Goal: Information Seeking & Learning: Learn about a topic

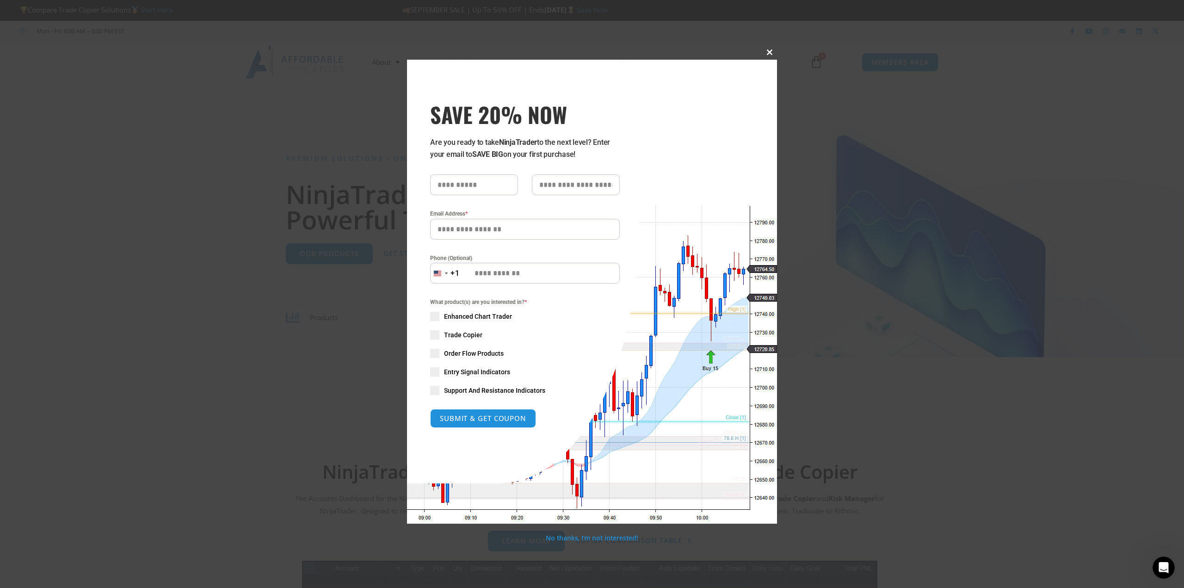
click at [763, 55] on span "SAVE 20% NOW popup" at bounding box center [769, 52] width 15 height 6
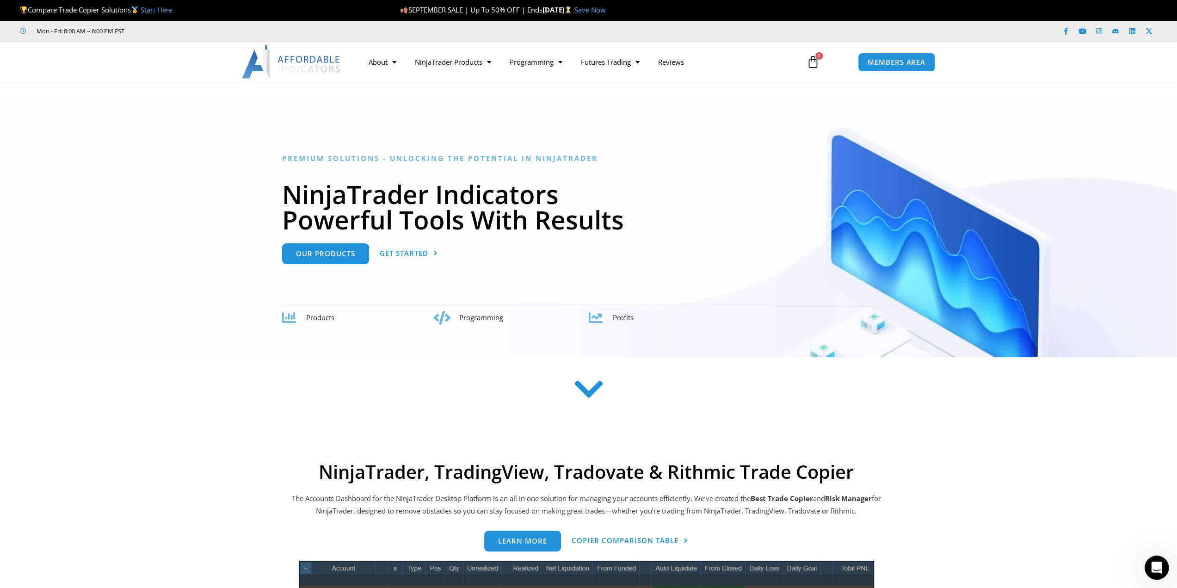
click at [1144, 561] on html at bounding box center [1155, 566] width 22 height 22
click at [1147, 560] on div "Open Intercom Messenger" at bounding box center [1155, 566] width 31 height 31
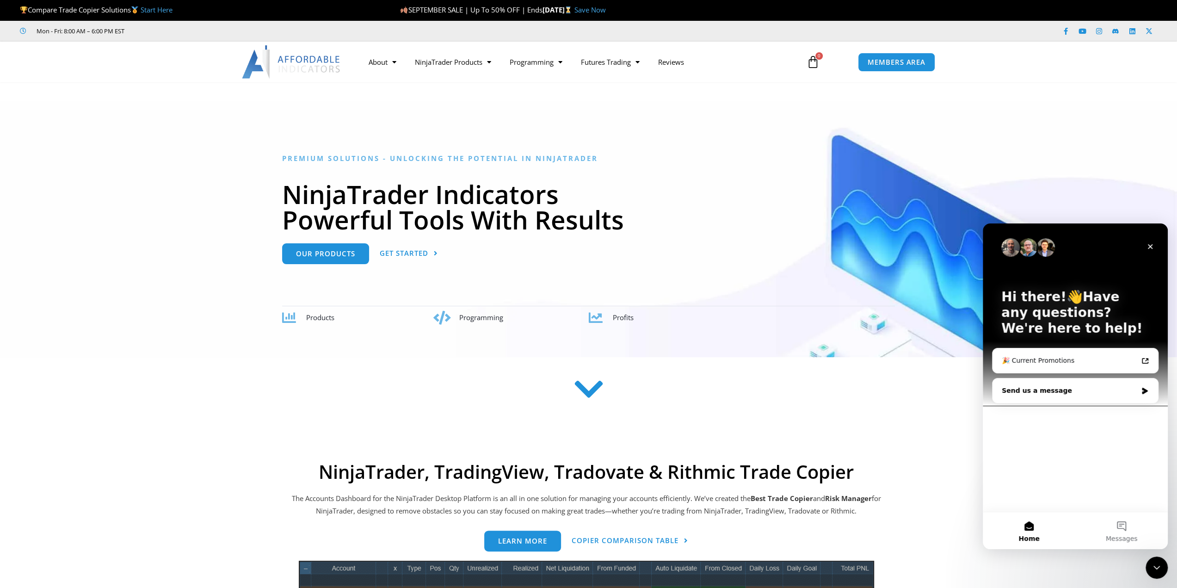
click at [1085, 394] on div "Send us a message" at bounding box center [1070, 391] width 136 height 10
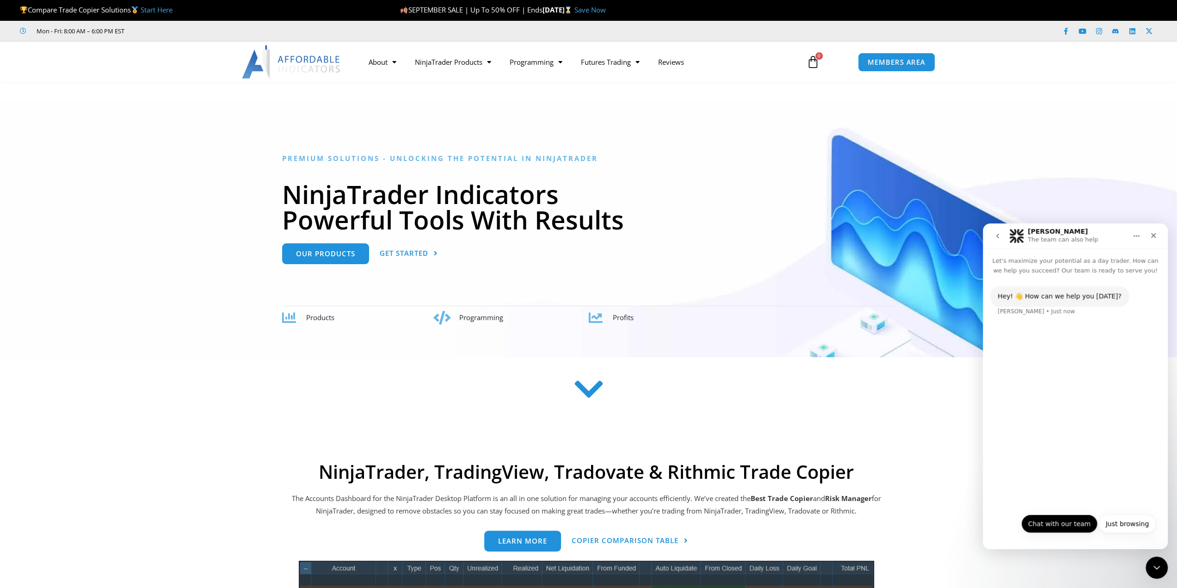
click at [1079, 526] on button "Chat with our team" at bounding box center [1059, 523] width 76 height 18
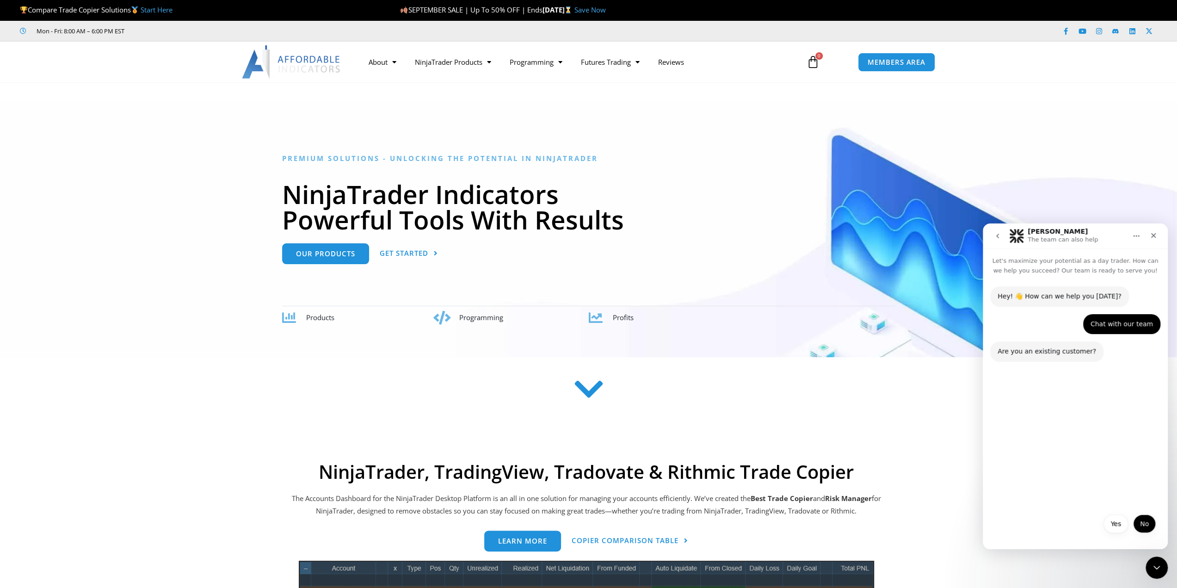
click at [1142, 523] on button "No" at bounding box center [1144, 523] width 23 height 18
click at [1074, 474] on input "Name" at bounding box center [1066, 472] width 129 height 18
type input "*"
type input "**********"
click at [1132, 472] on button "Submit" at bounding box center [1139, 472] width 18 height 18
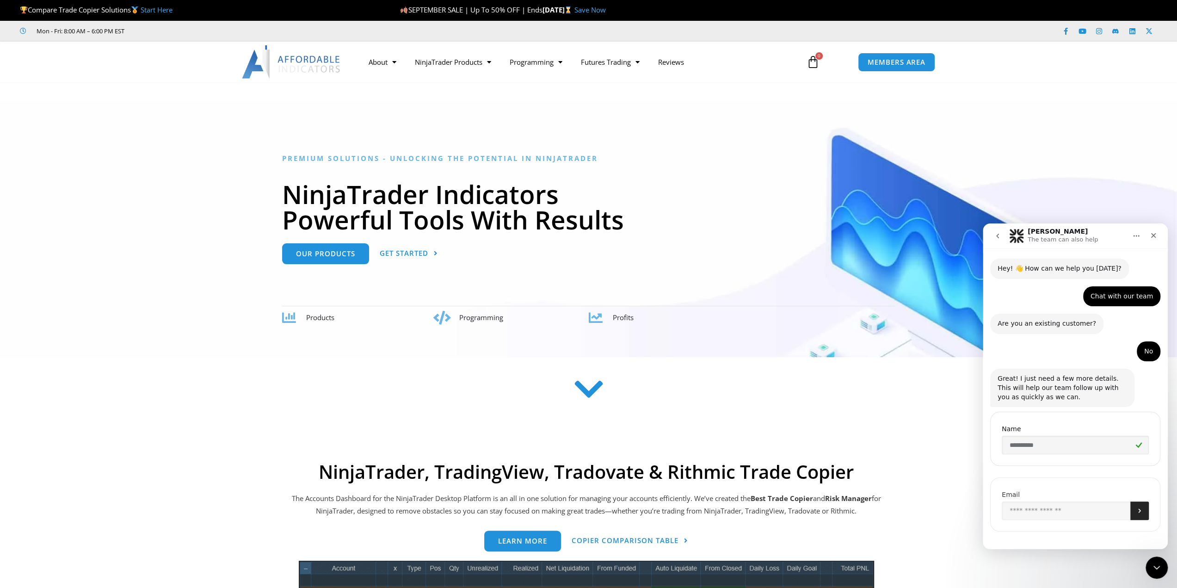
scroll to position [32, 0]
click at [1069, 503] on input "Enter your email" at bounding box center [1066, 504] width 129 height 18
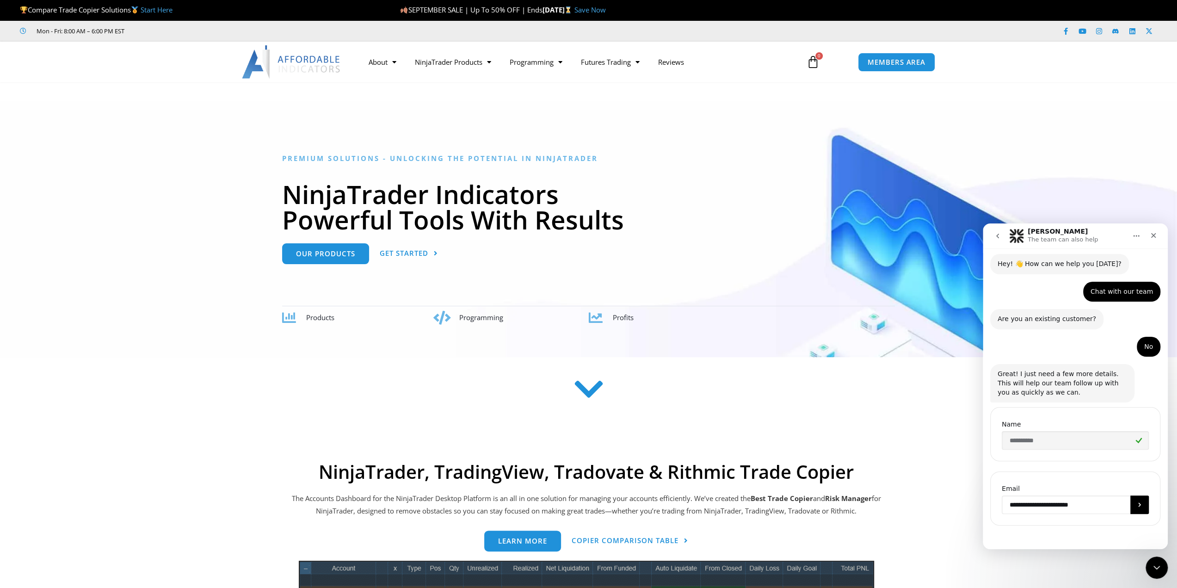
type input "**********"
click at [1136, 490] on div "Email" at bounding box center [1075, 488] width 147 height 9
click at [1136, 501] on icon "Submit" at bounding box center [1139, 504] width 7 height 7
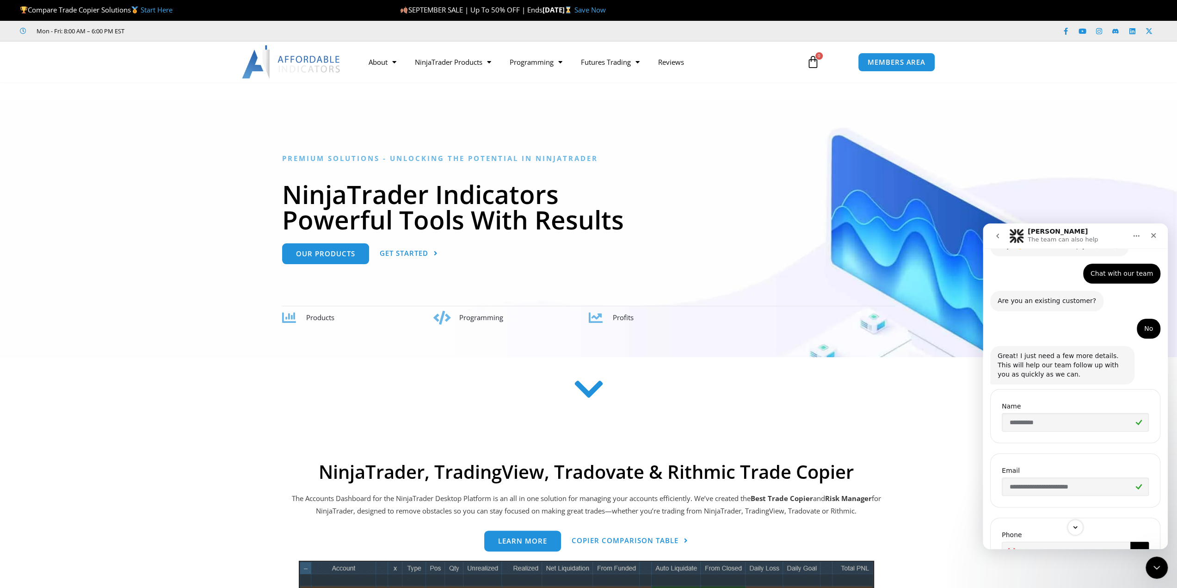
scroll to position [97, 0]
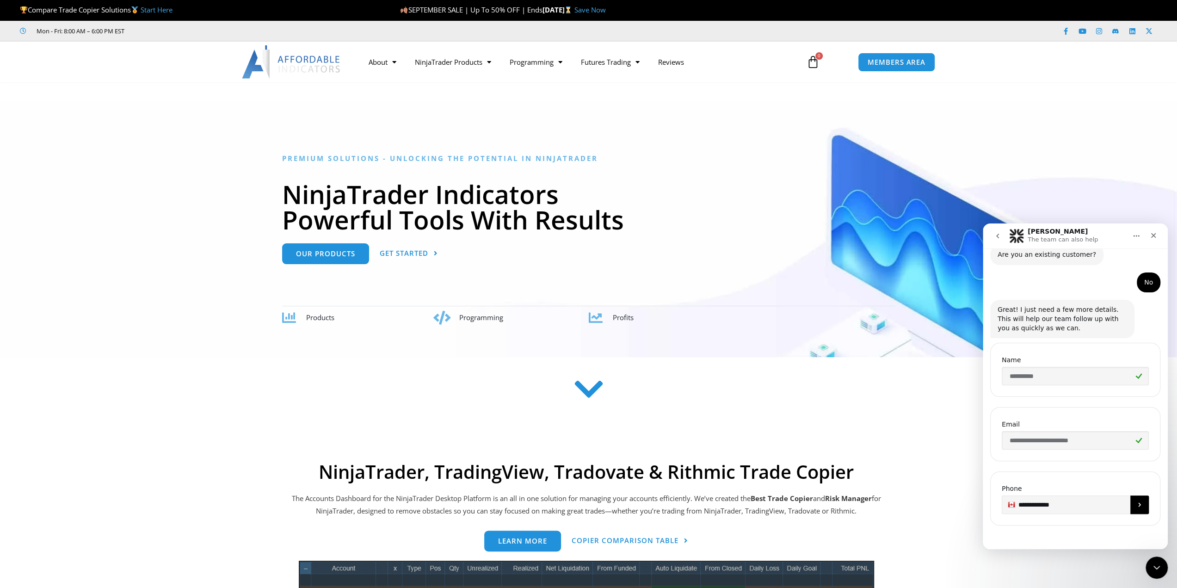
type input "**********"
click at [1136, 504] on icon "Submit" at bounding box center [1139, 504] width 7 height 7
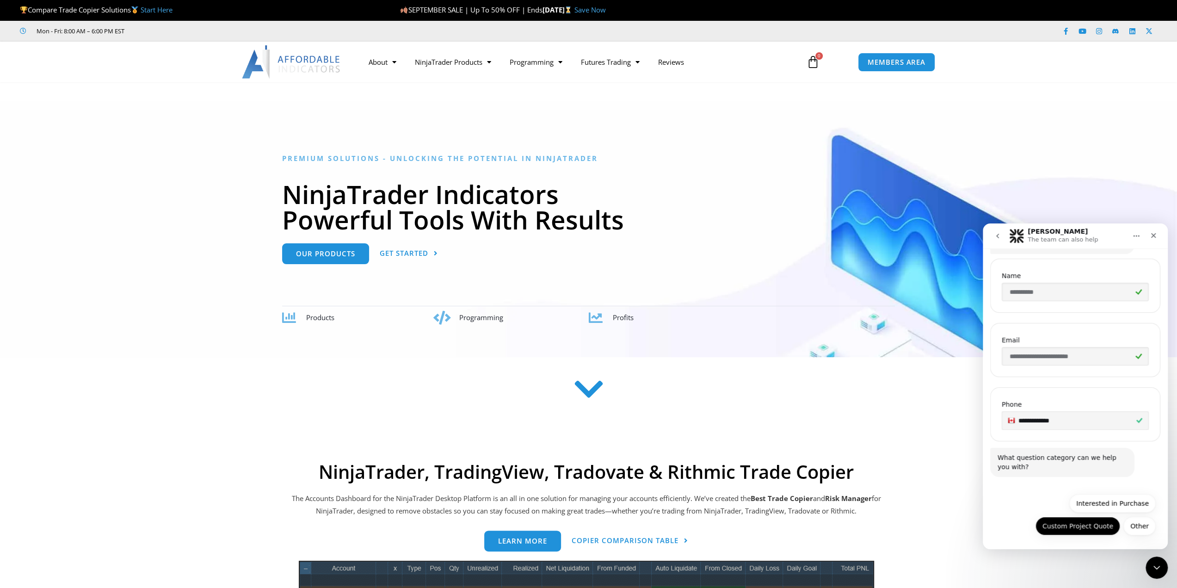
click at [1099, 525] on button "Custom Project Quote" at bounding box center [1077, 526] width 85 height 18
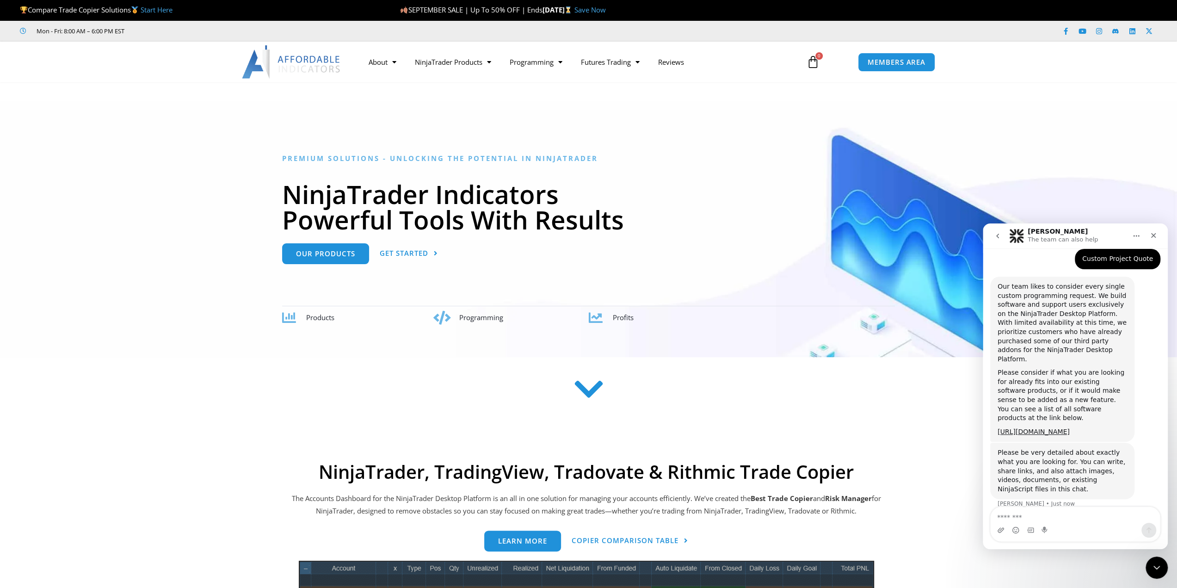
scroll to position [418, 0]
click at [1002, 529] on icon "Upload attachment" at bounding box center [1000, 529] width 7 height 7
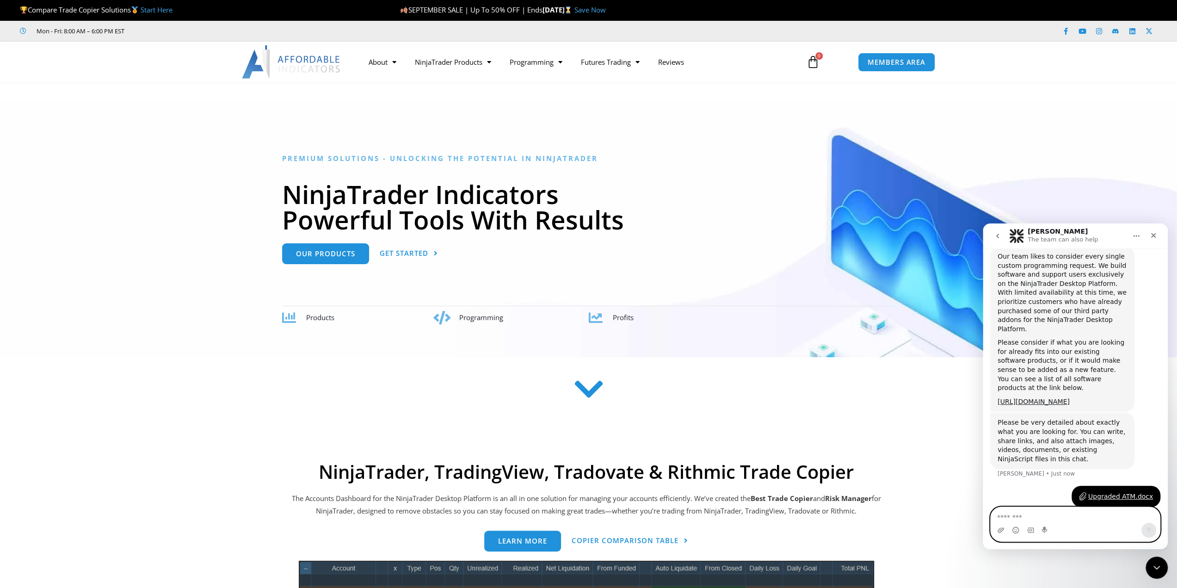
click at [1074, 514] on textarea "Message…" at bounding box center [1075, 515] width 169 height 16
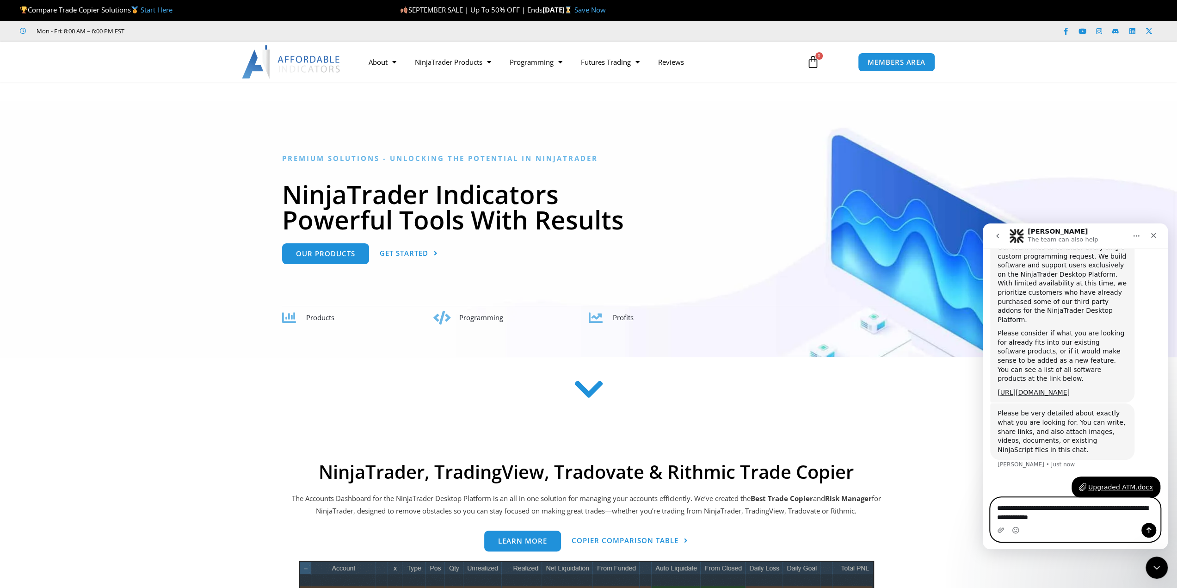
type textarea "**********"
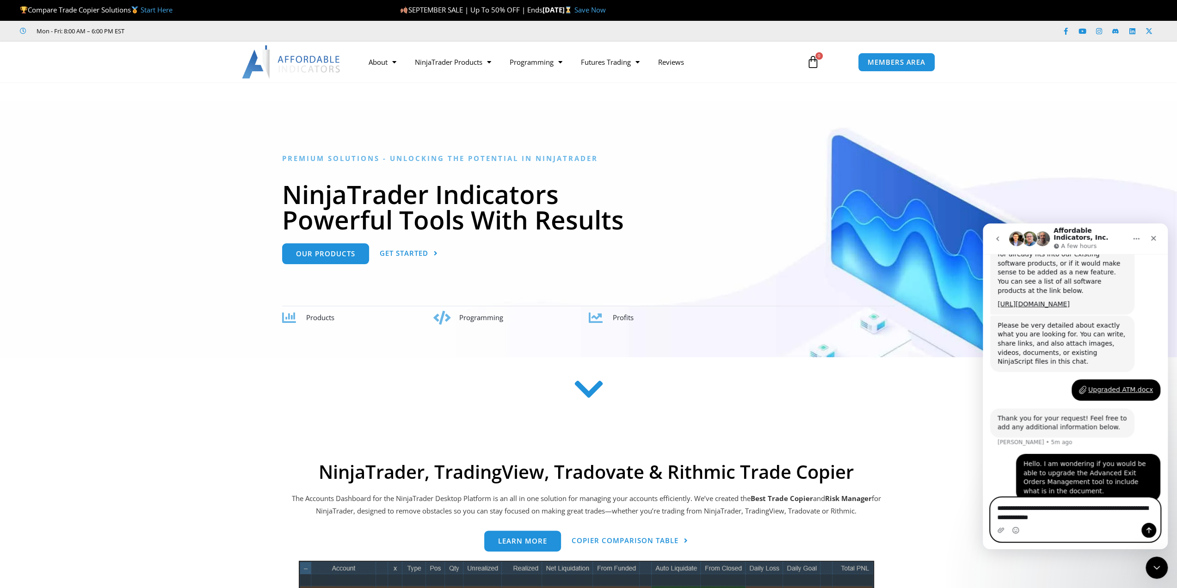
scroll to position [552, 0]
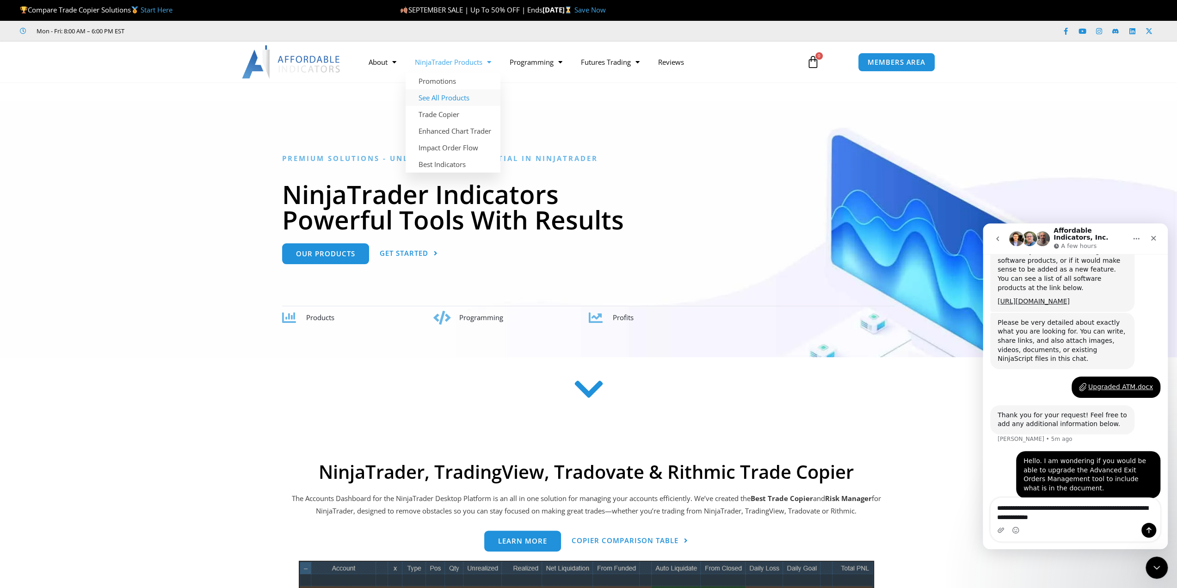
click at [455, 103] on link "See All Products" at bounding box center [453, 97] width 95 height 17
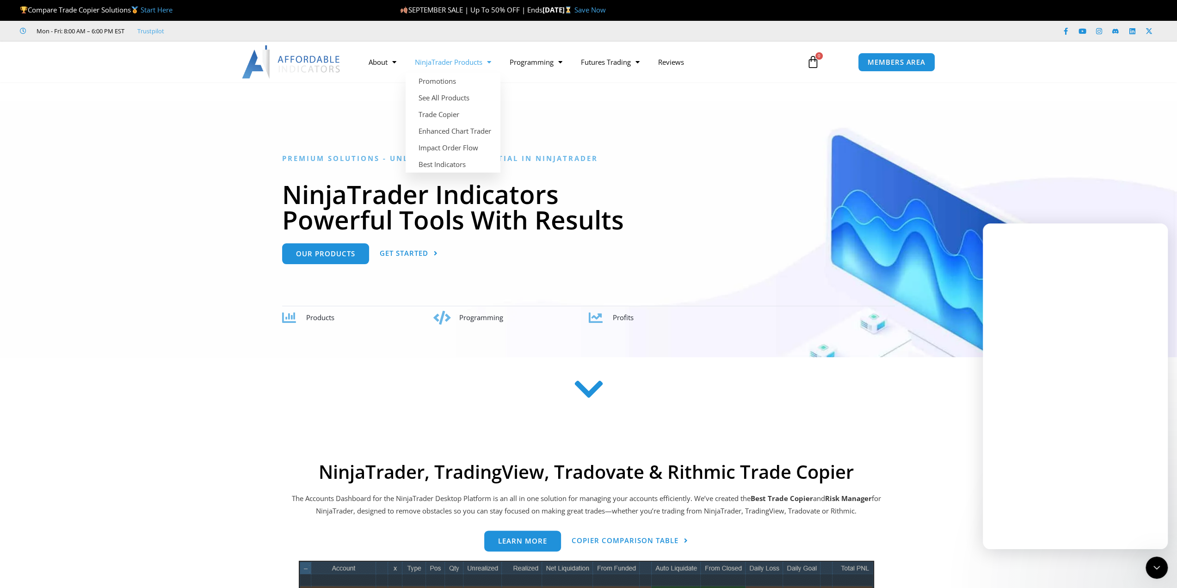
click at [462, 64] on link "NinjaTrader Products" at bounding box center [453, 61] width 95 height 21
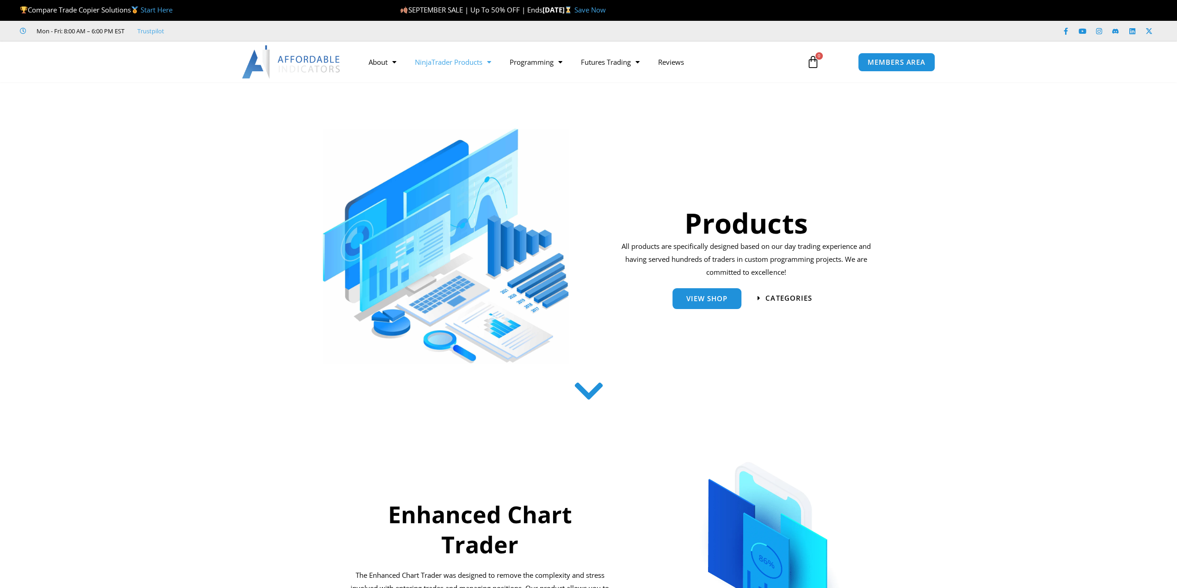
click at [459, 62] on link "NinjaTrader Products" at bounding box center [453, 61] width 95 height 21
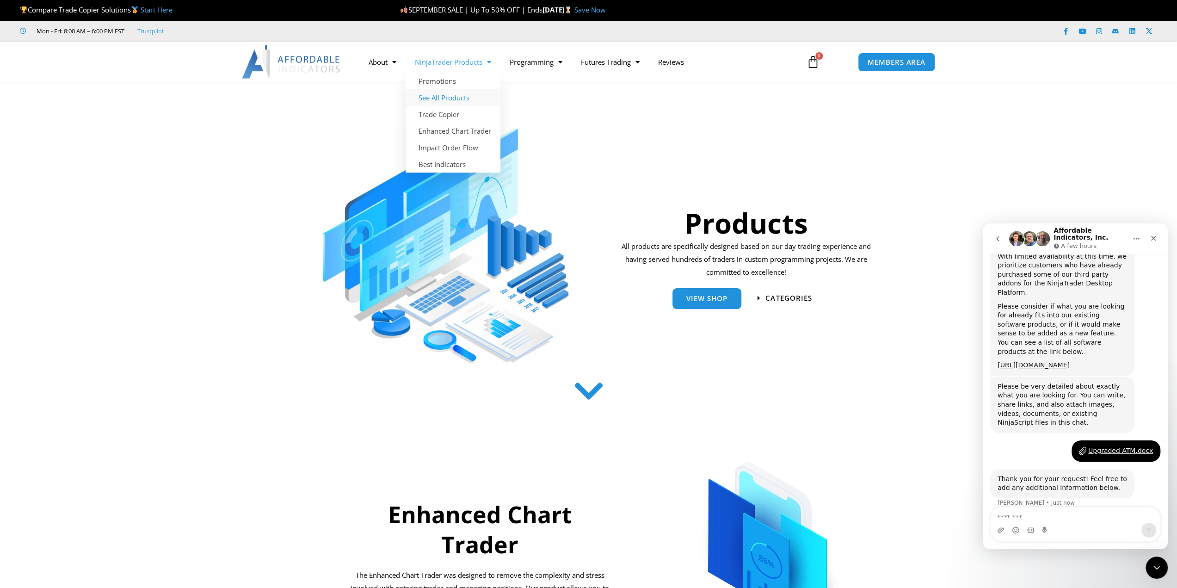
scroll to position [488, 0]
click at [454, 101] on link "See All Products" at bounding box center [453, 97] width 95 height 17
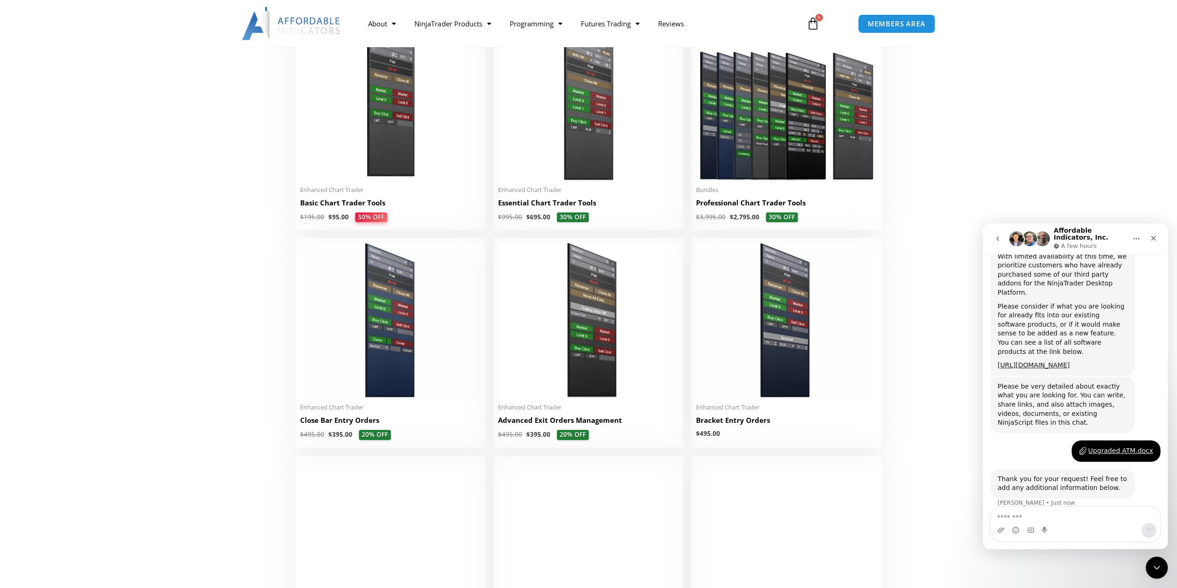
scroll to position [462, 0]
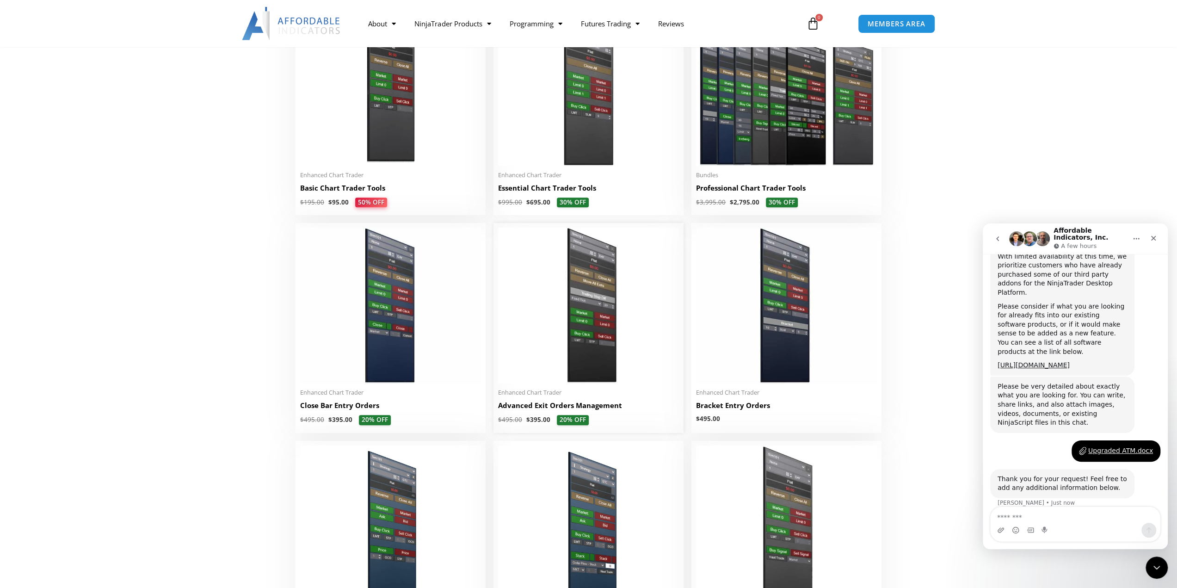
click at [500, 408] on h2 "Advanced Exit Orders Management" at bounding box center [588, 406] width 181 height 10
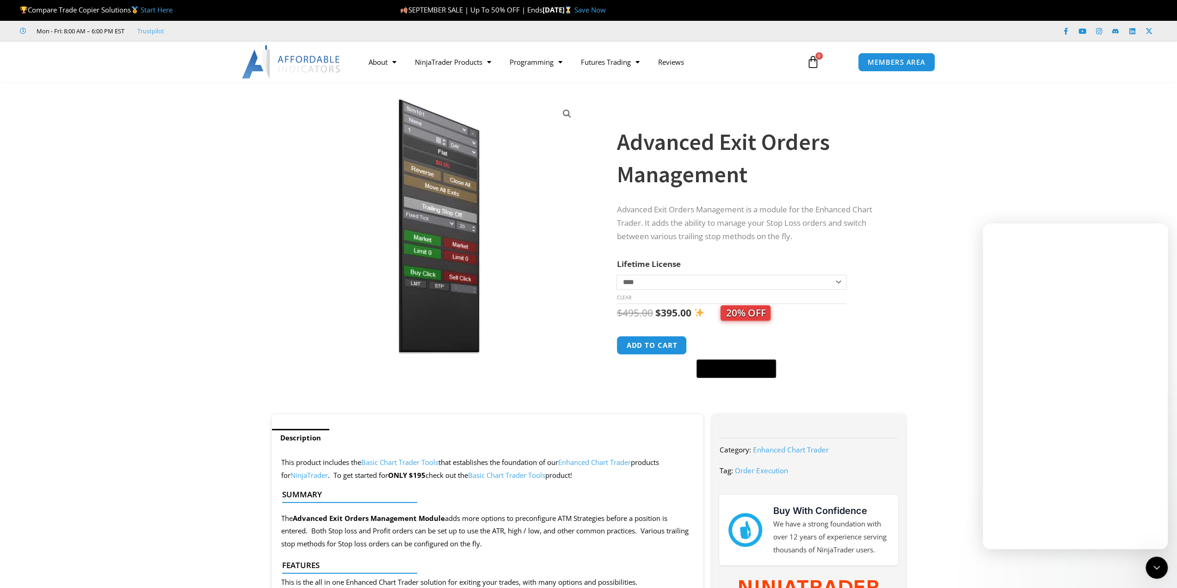
click at [667, 177] on h1 "Advanced Exit Orders Management" at bounding box center [751, 158] width 270 height 65
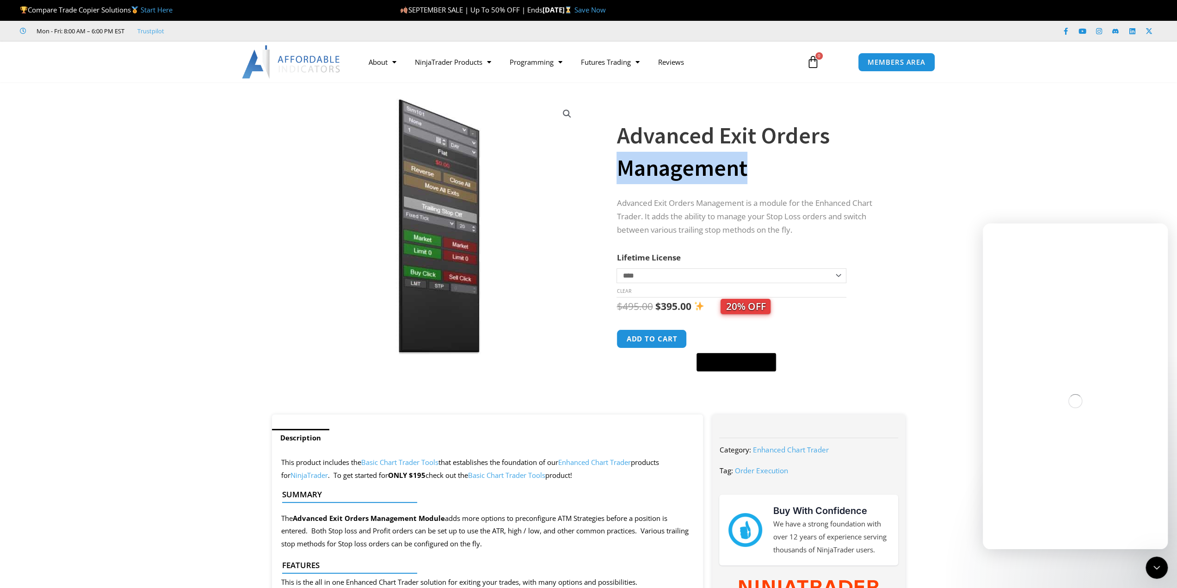
click at [667, 177] on h1 "Advanced Exit Orders Management" at bounding box center [751, 151] width 270 height 65
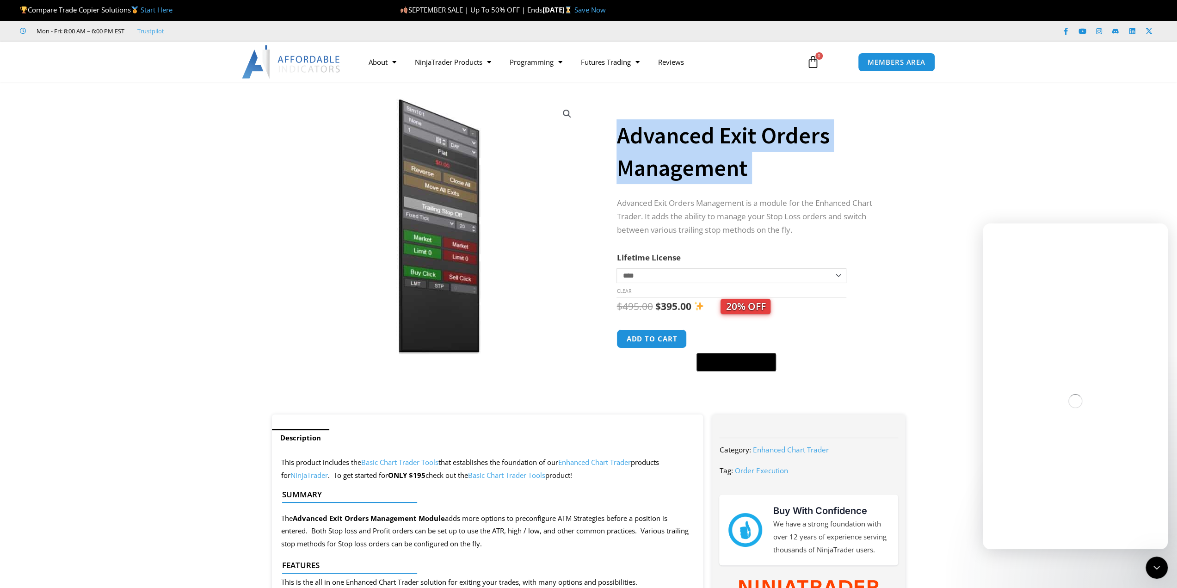
click at [667, 177] on h1 "Advanced Exit Orders Management" at bounding box center [751, 151] width 270 height 65
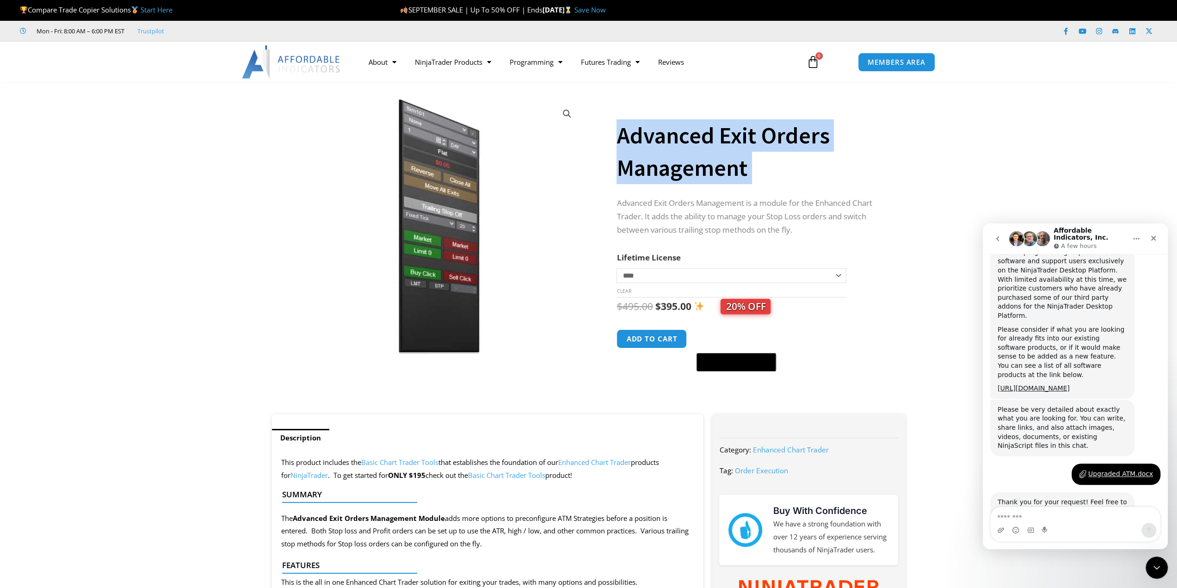
scroll to position [488, 0]
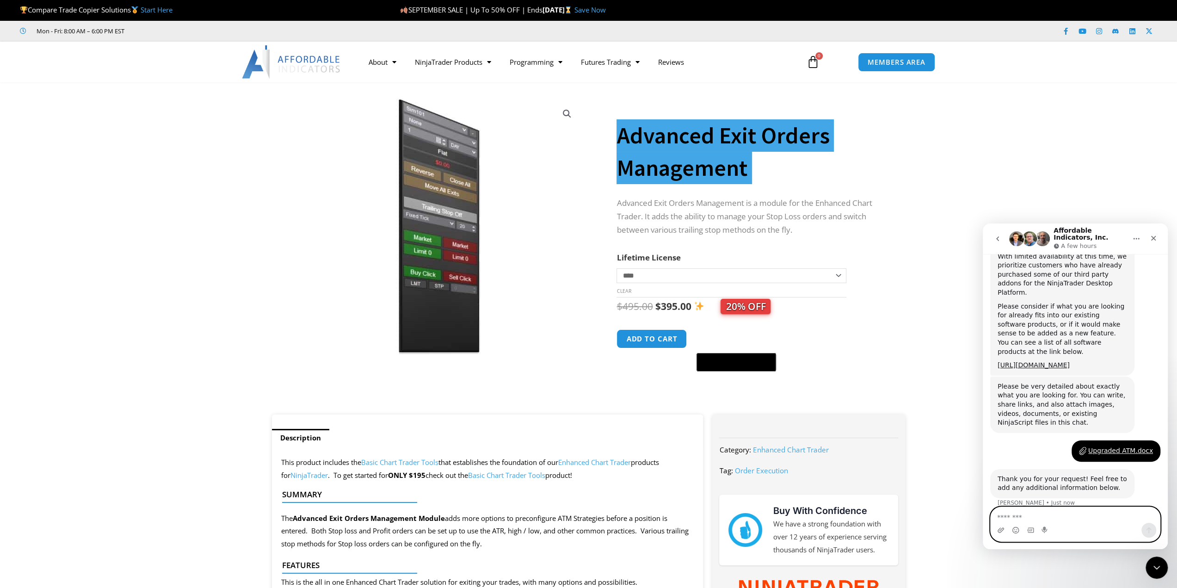
click at [1012, 518] on textarea "Message…" at bounding box center [1075, 515] width 169 height 16
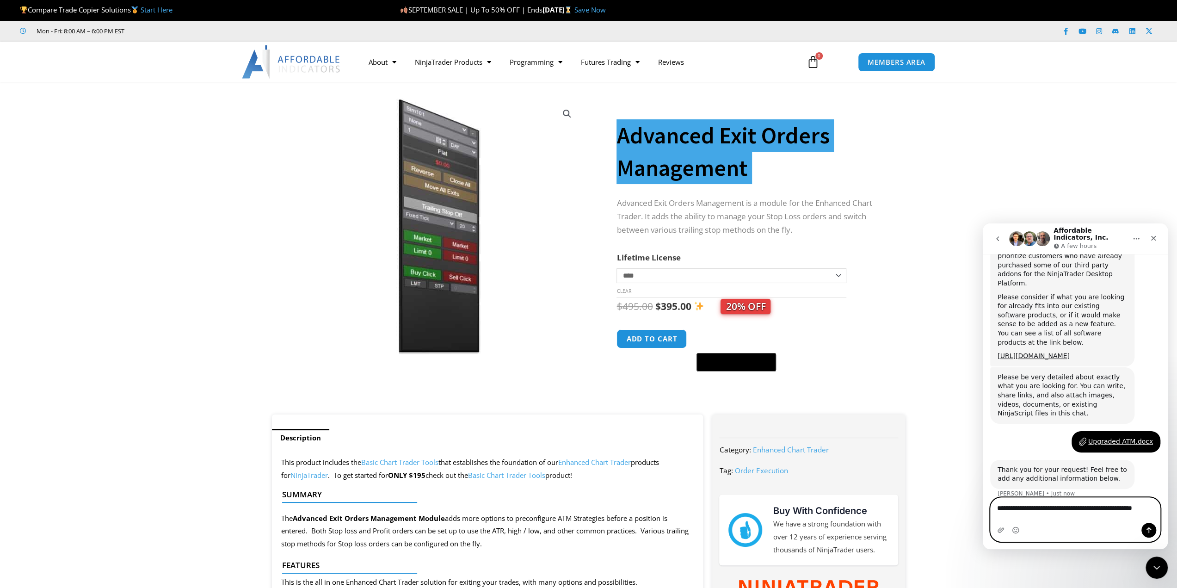
paste textarea "**********"
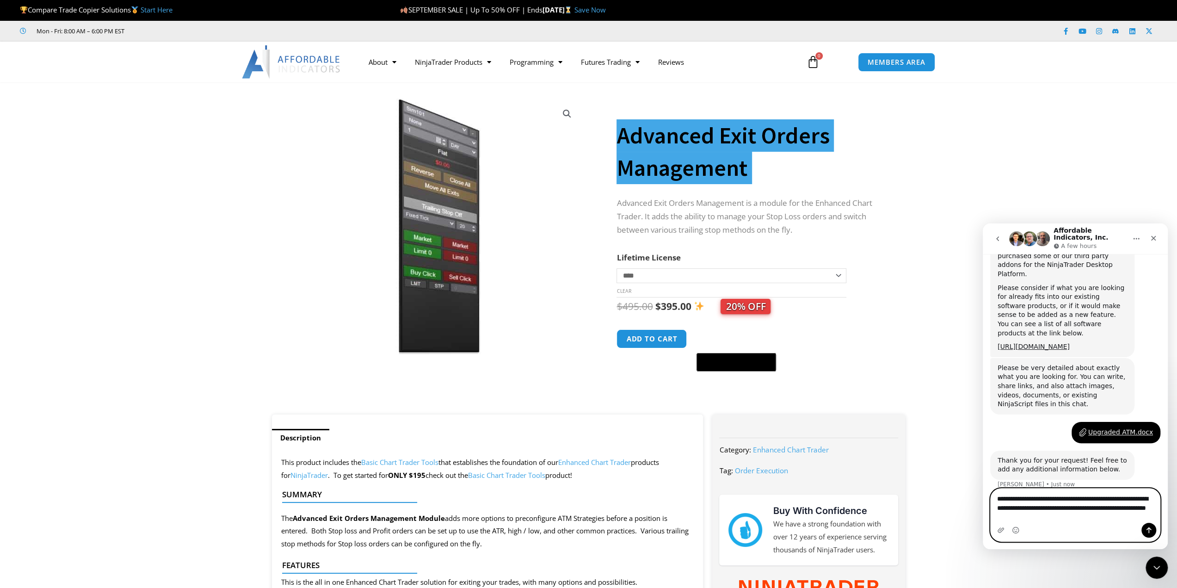
type textarea "**********"
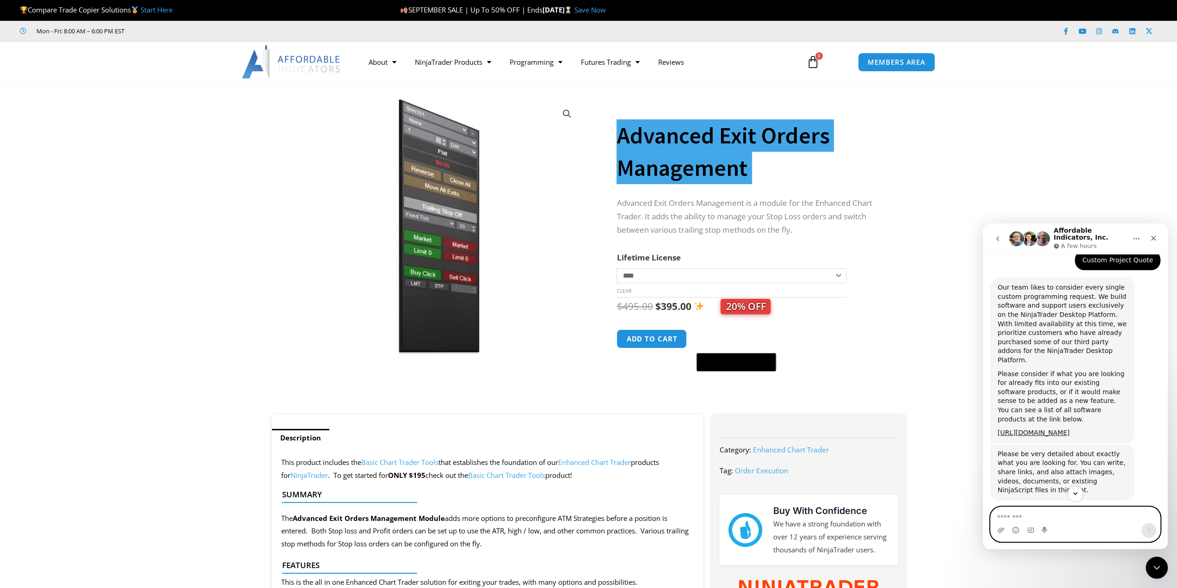
scroll to position [543, 0]
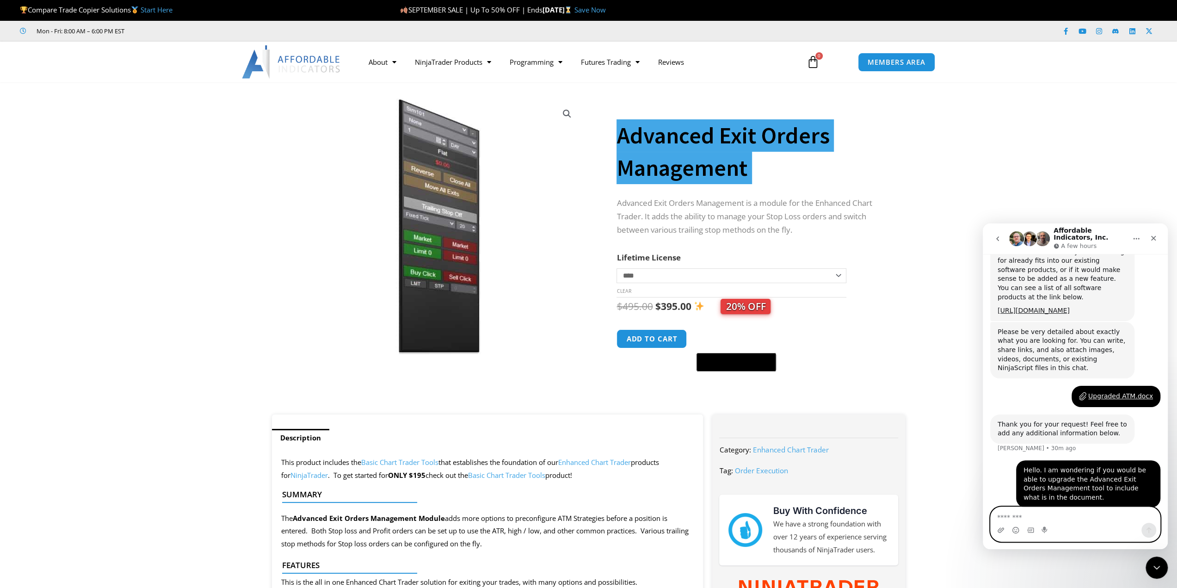
click at [1089, 510] on textarea "Message…" at bounding box center [1076, 515] width 170 height 16
type textarea "******"
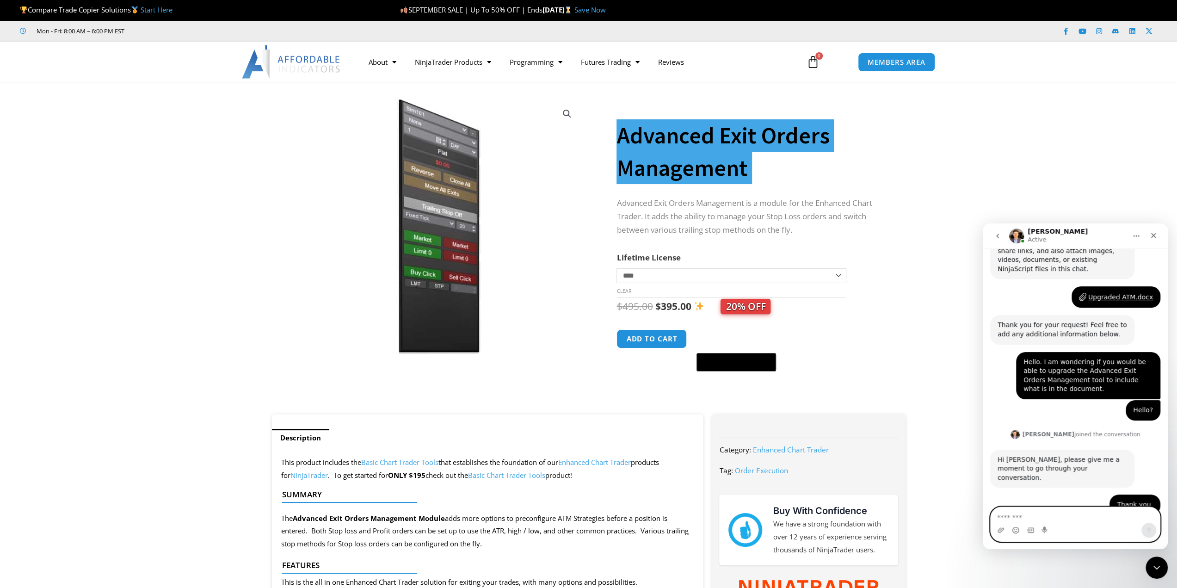
scroll to position [722, 0]
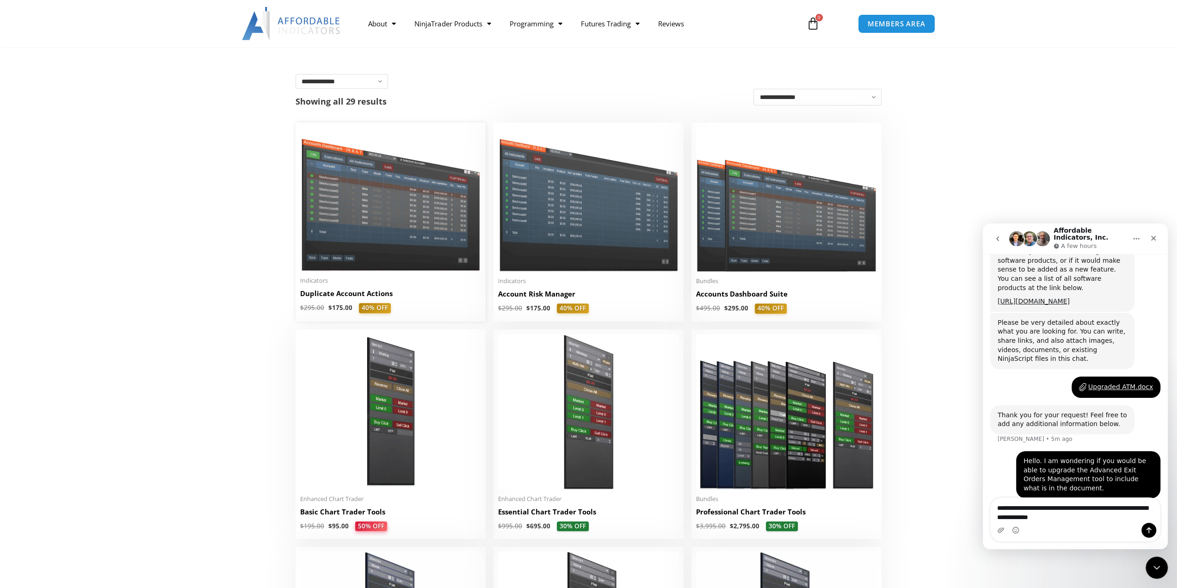
scroll to position [185, 0]
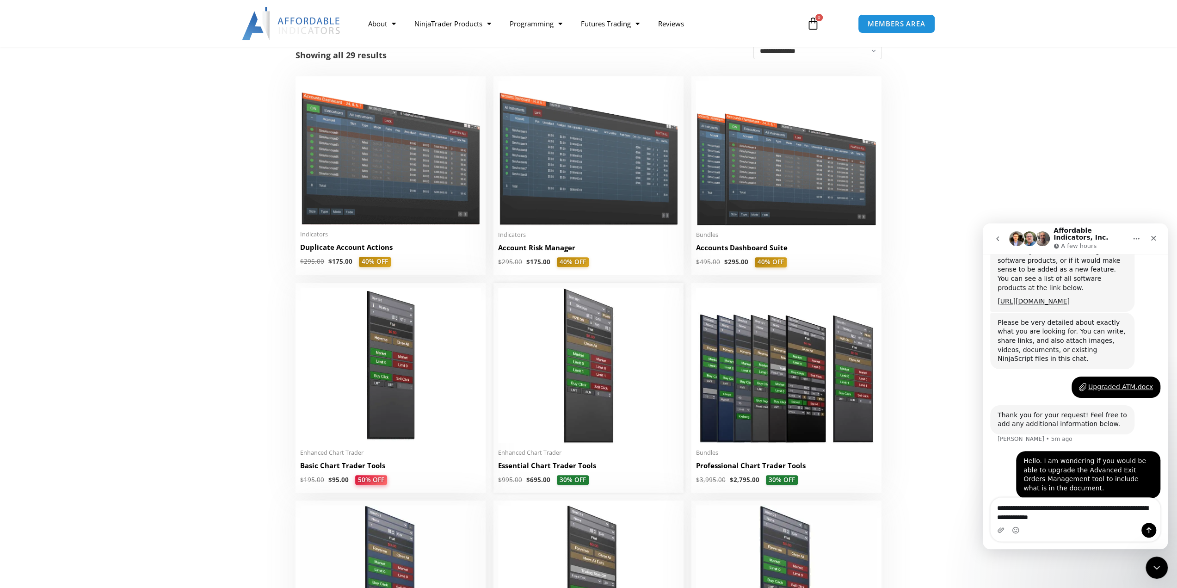
click at [573, 354] on img at bounding box center [588, 365] width 181 height 155
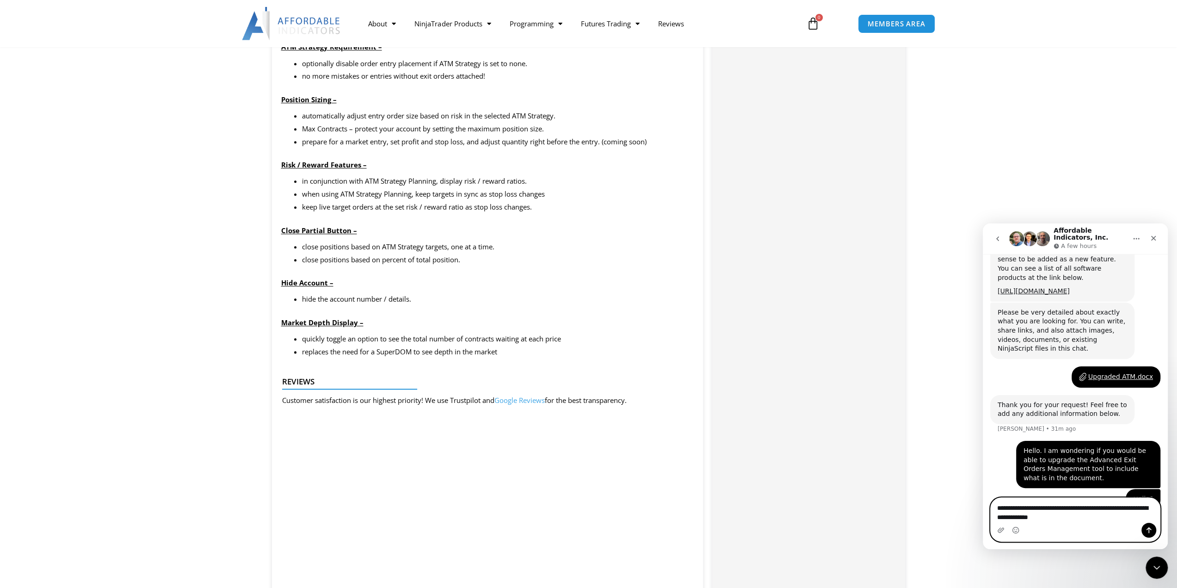
scroll to position [573, 0]
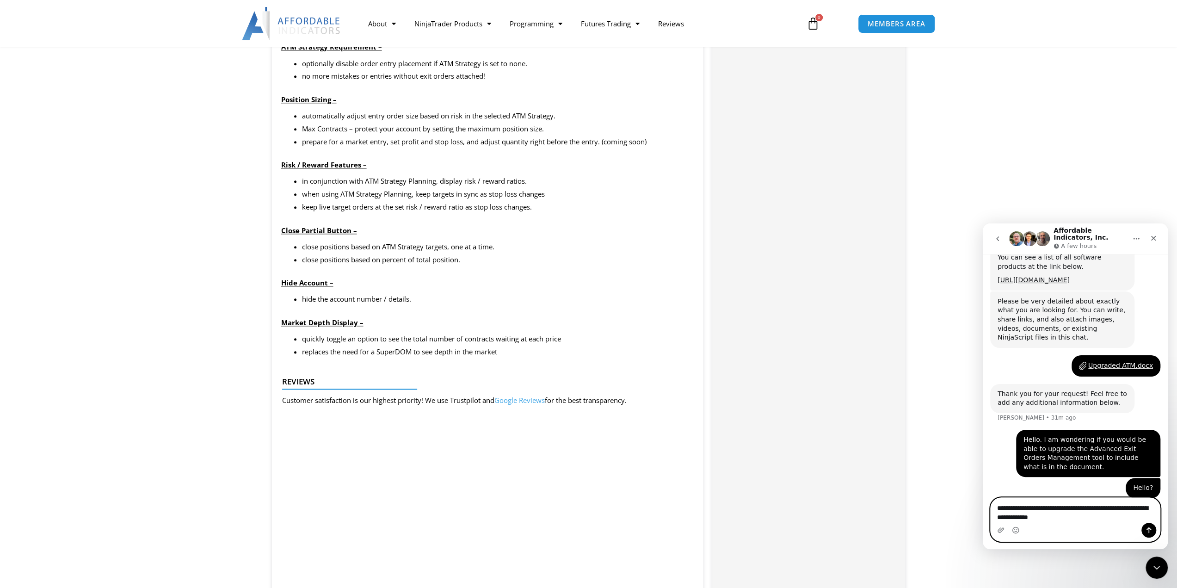
click at [1028, 520] on textarea "**********" at bounding box center [1076, 510] width 170 height 25
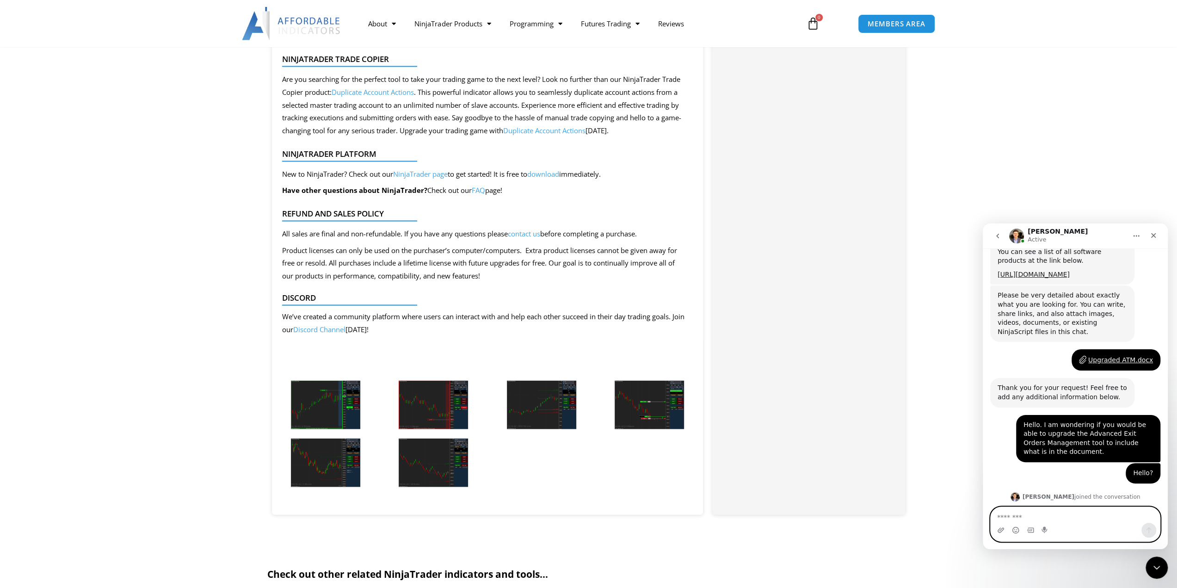
scroll to position [616, 0]
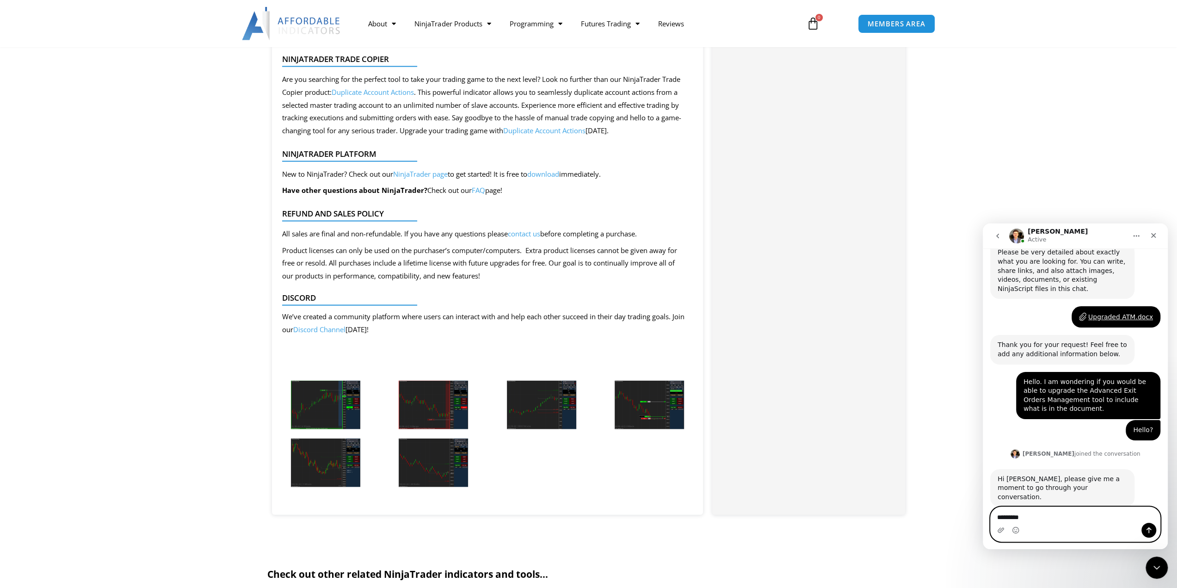
type textarea "**********"
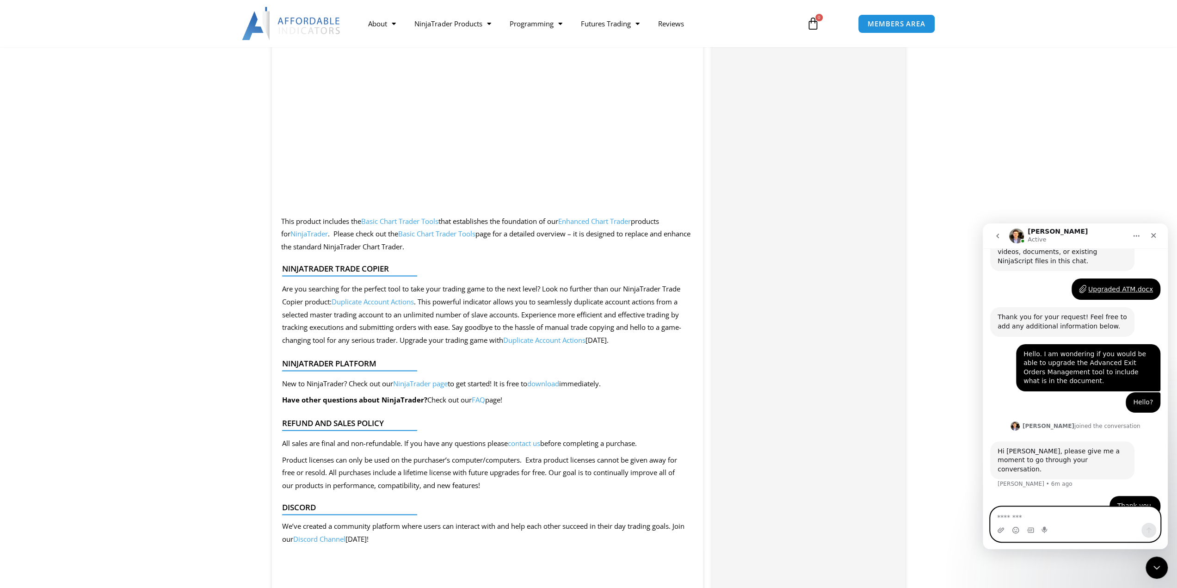
scroll to position [1619, 0]
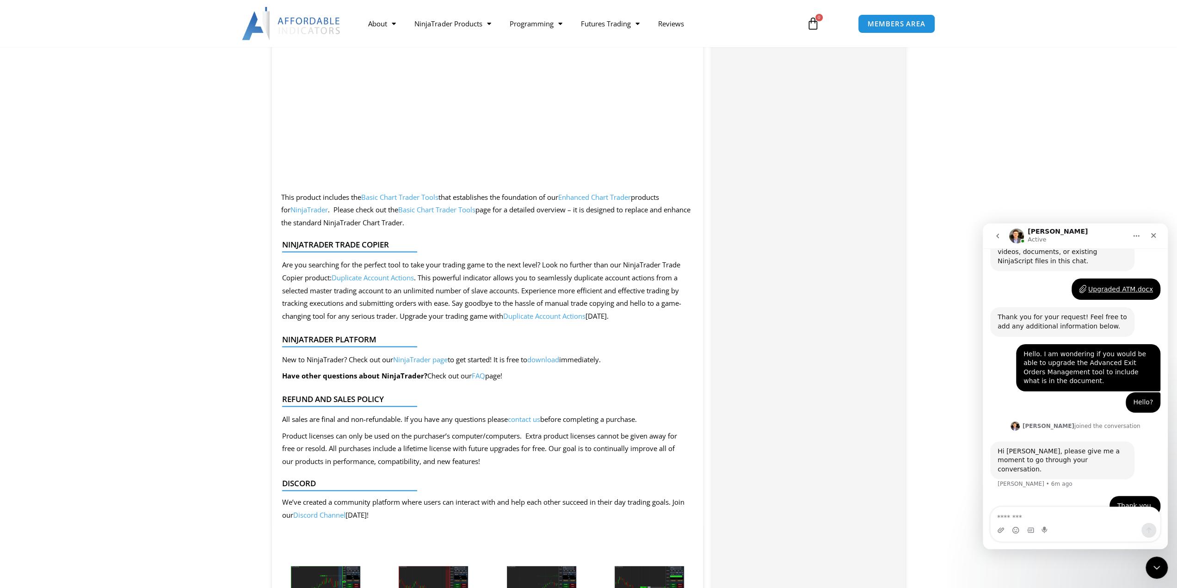
click at [599, 196] on link "Enhanced Chart Trader" at bounding box center [594, 196] width 73 height 9
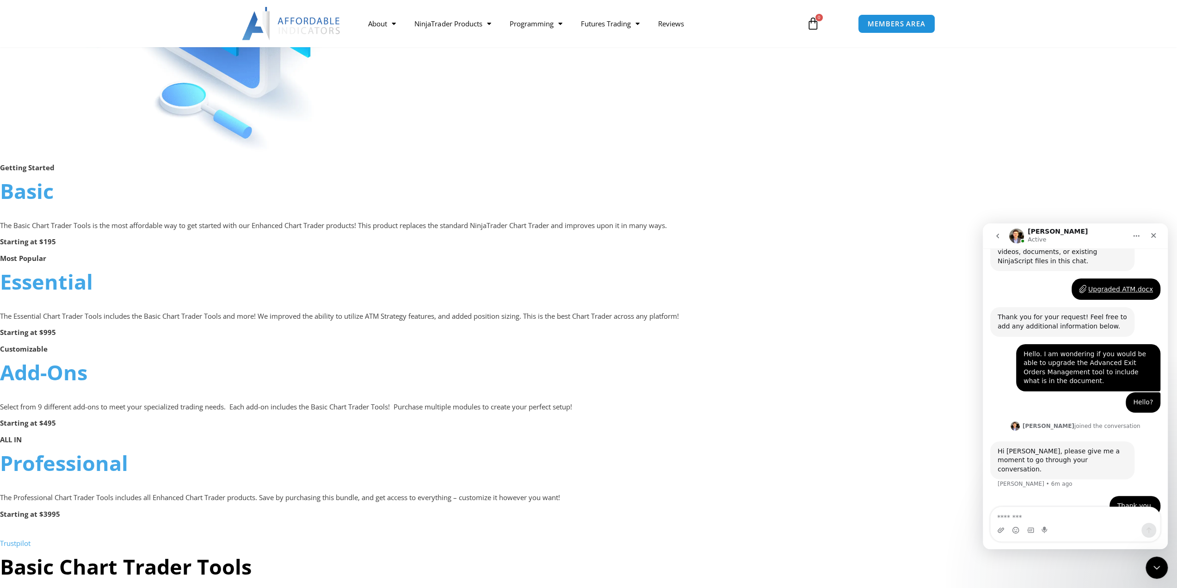
scroll to position [509, 0]
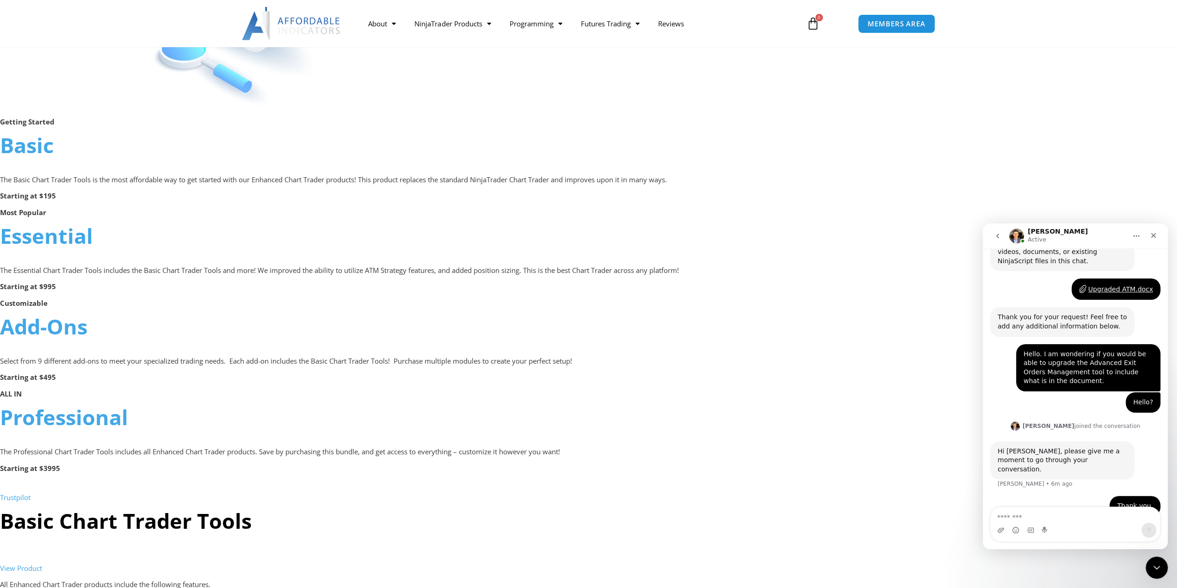
click at [31, 240] on link "Essential" at bounding box center [46, 236] width 93 height 28
click at [57, 328] on link "Add-Ons" at bounding box center [43, 326] width 87 height 28
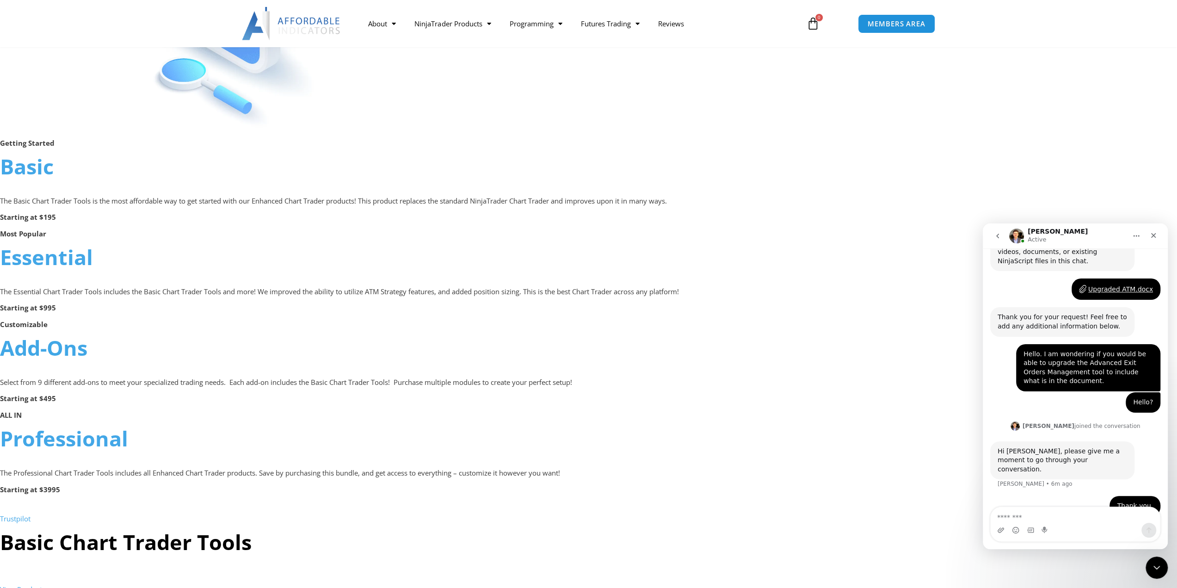
scroll to position [462, 0]
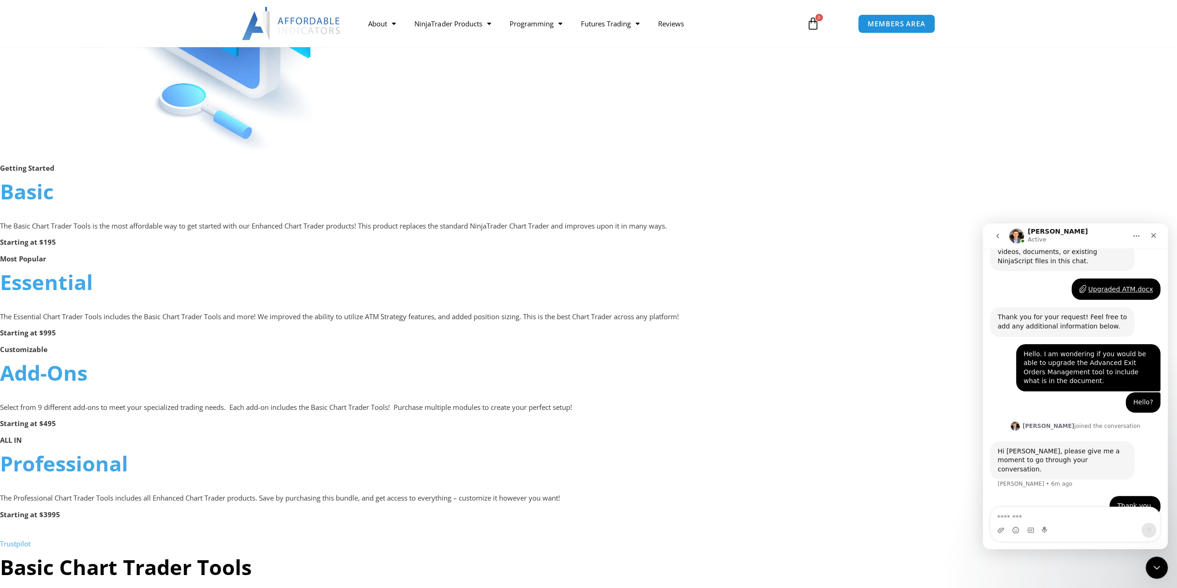
click at [36, 379] on link "Add-Ons" at bounding box center [43, 372] width 87 height 28
click at [38, 191] on link "Basic" at bounding box center [27, 191] width 54 height 28
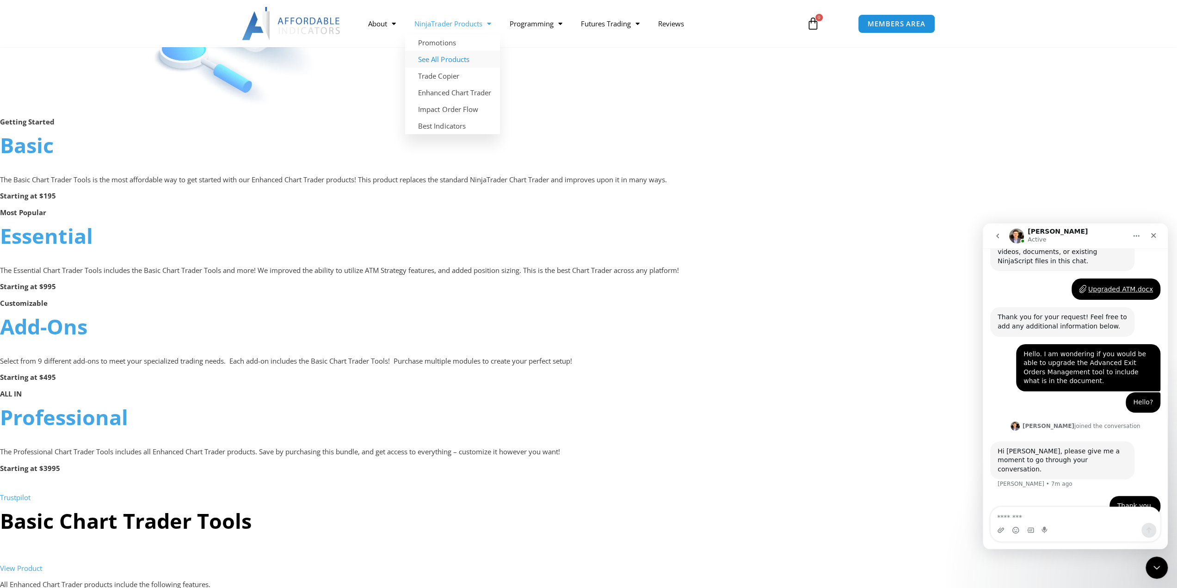
click at [462, 61] on link "See All Products" at bounding box center [452, 59] width 95 height 17
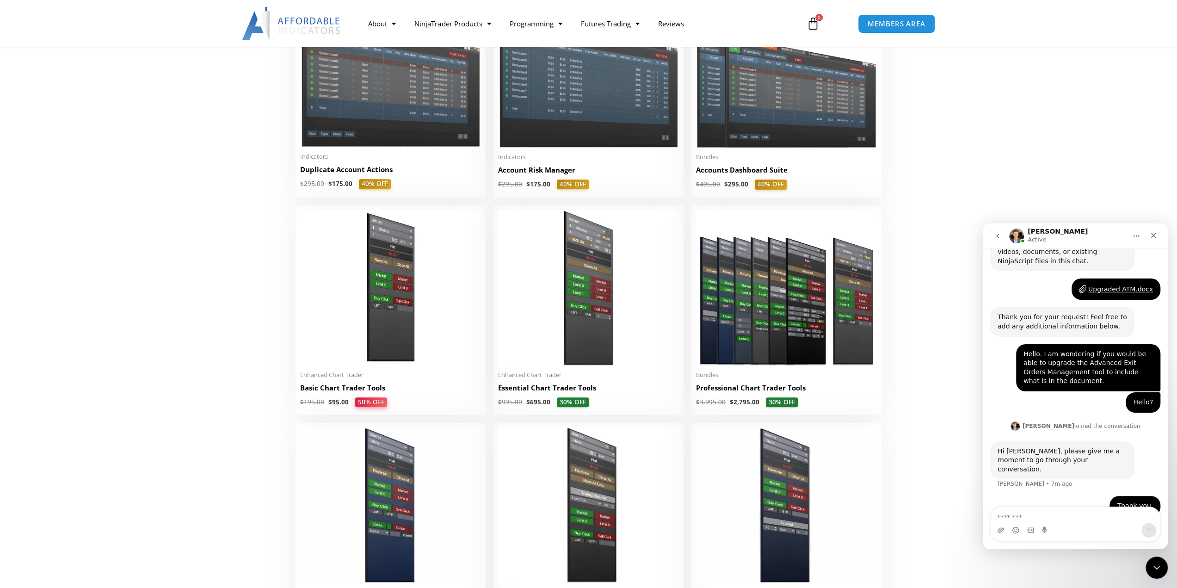
scroll to position [277, 0]
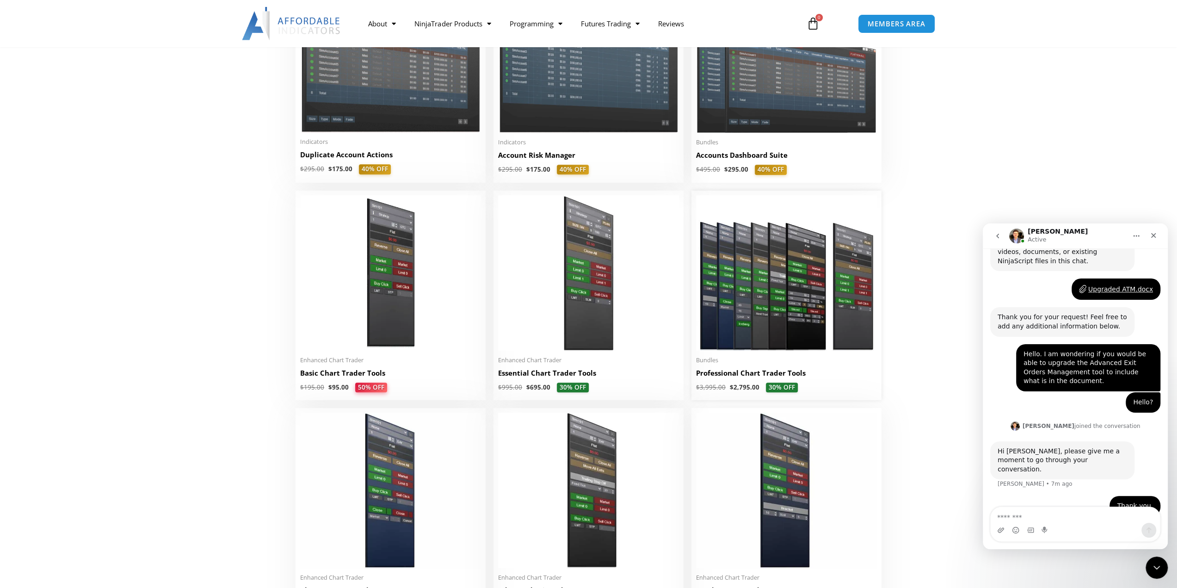
click at [751, 295] on img at bounding box center [786, 272] width 181 height 155
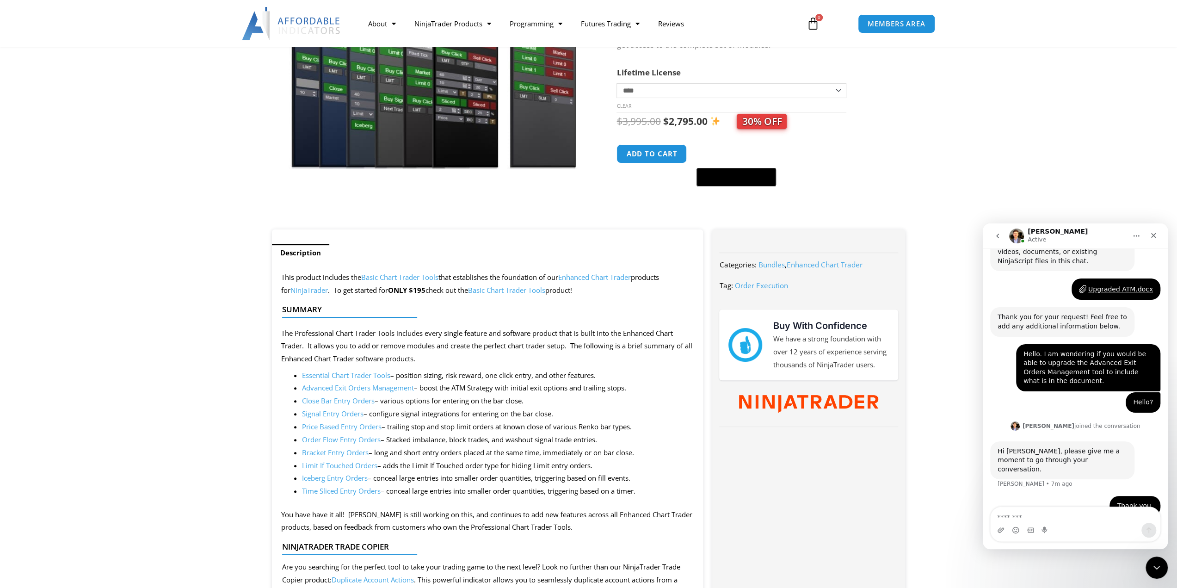
scroll to position [231, 0]
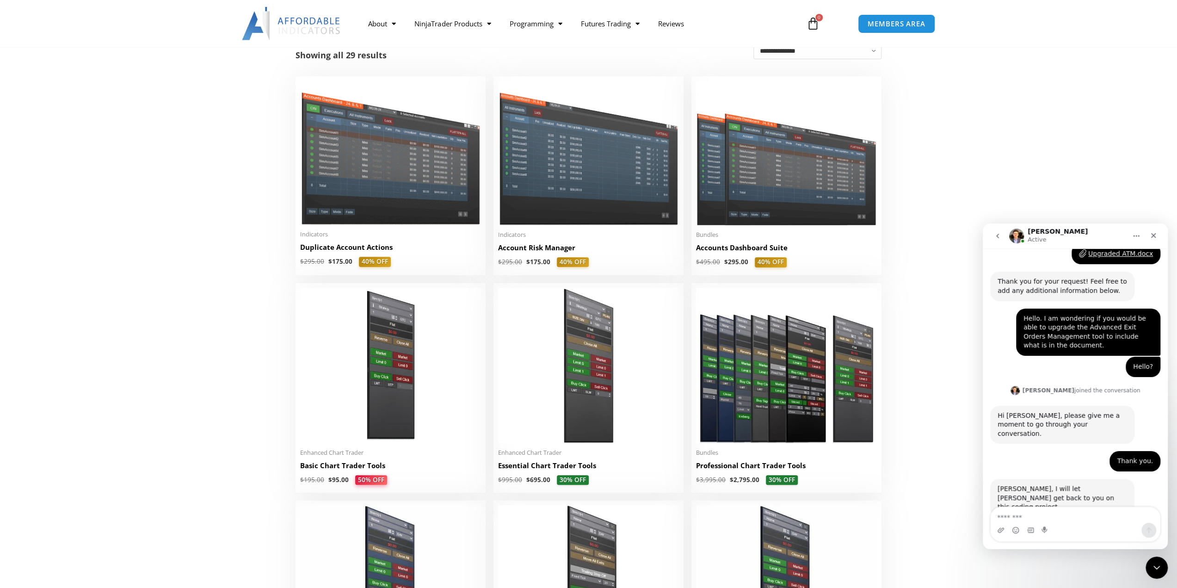
scroll to position [681, 0]
click at [1028, 519] on textarea "Message…" at bounding box center [1075, 515] width 169 height 16
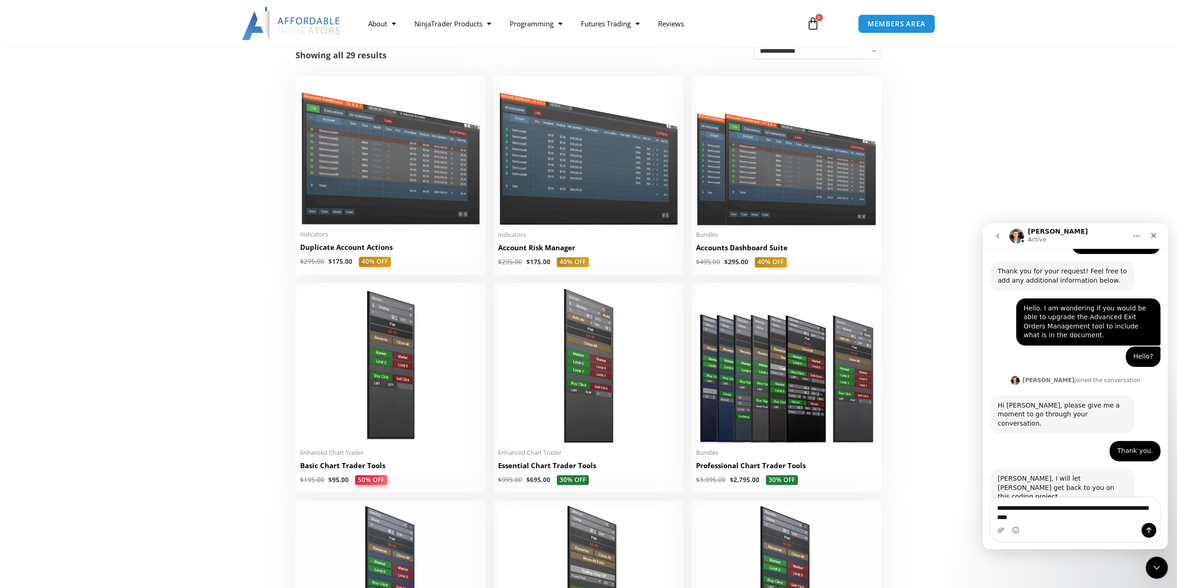
type textarea "**********"
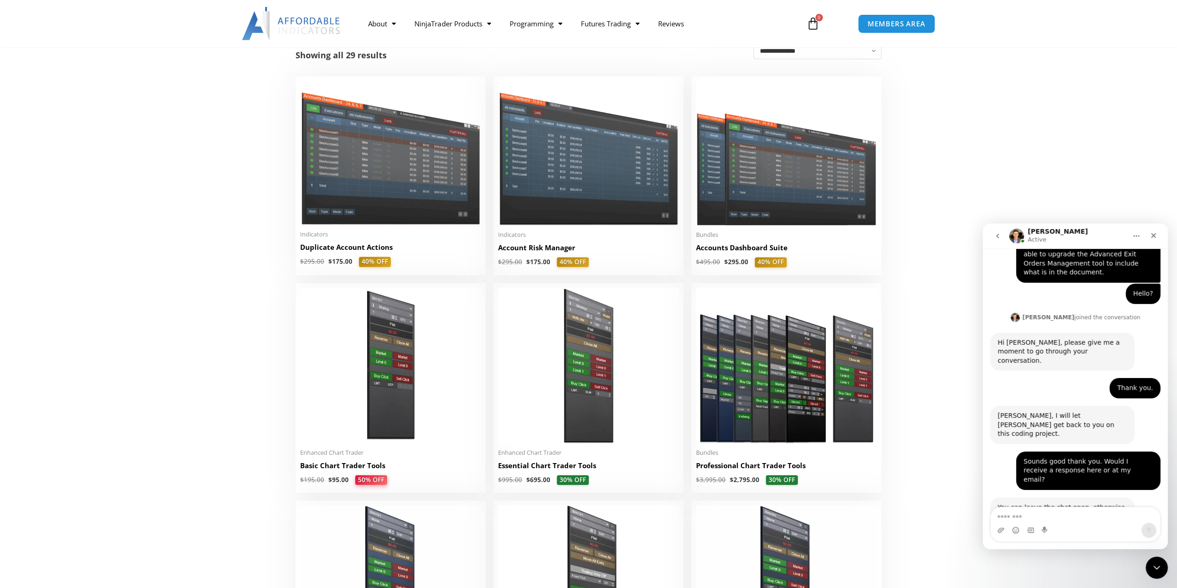
scroll to position [763, 0]
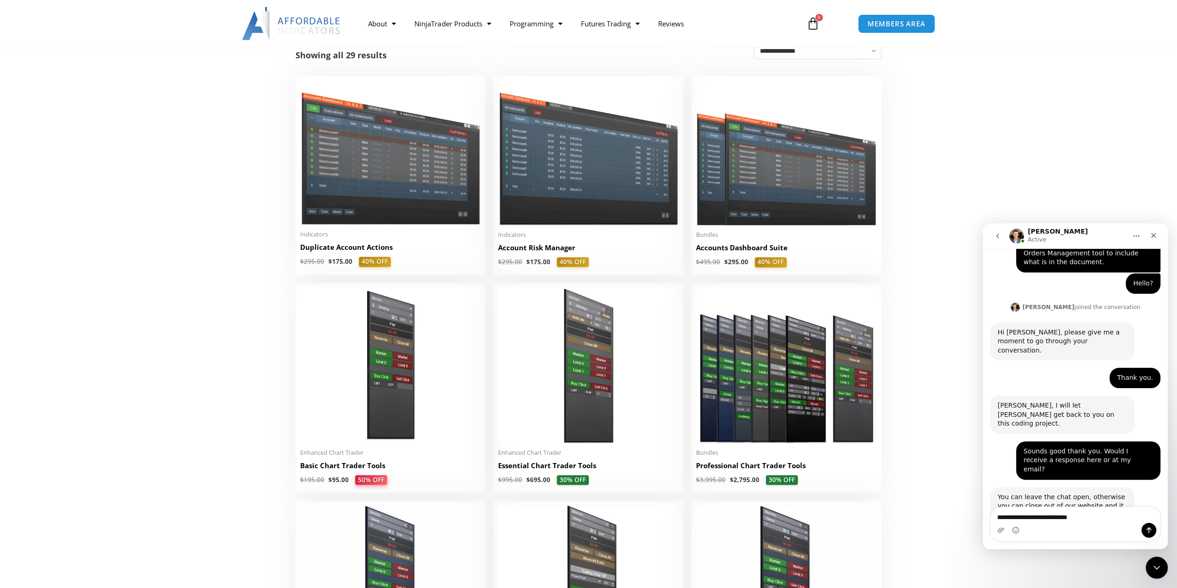
type textarea "**********"
